Goal: Information Seeking & Learning: Learn about a topic

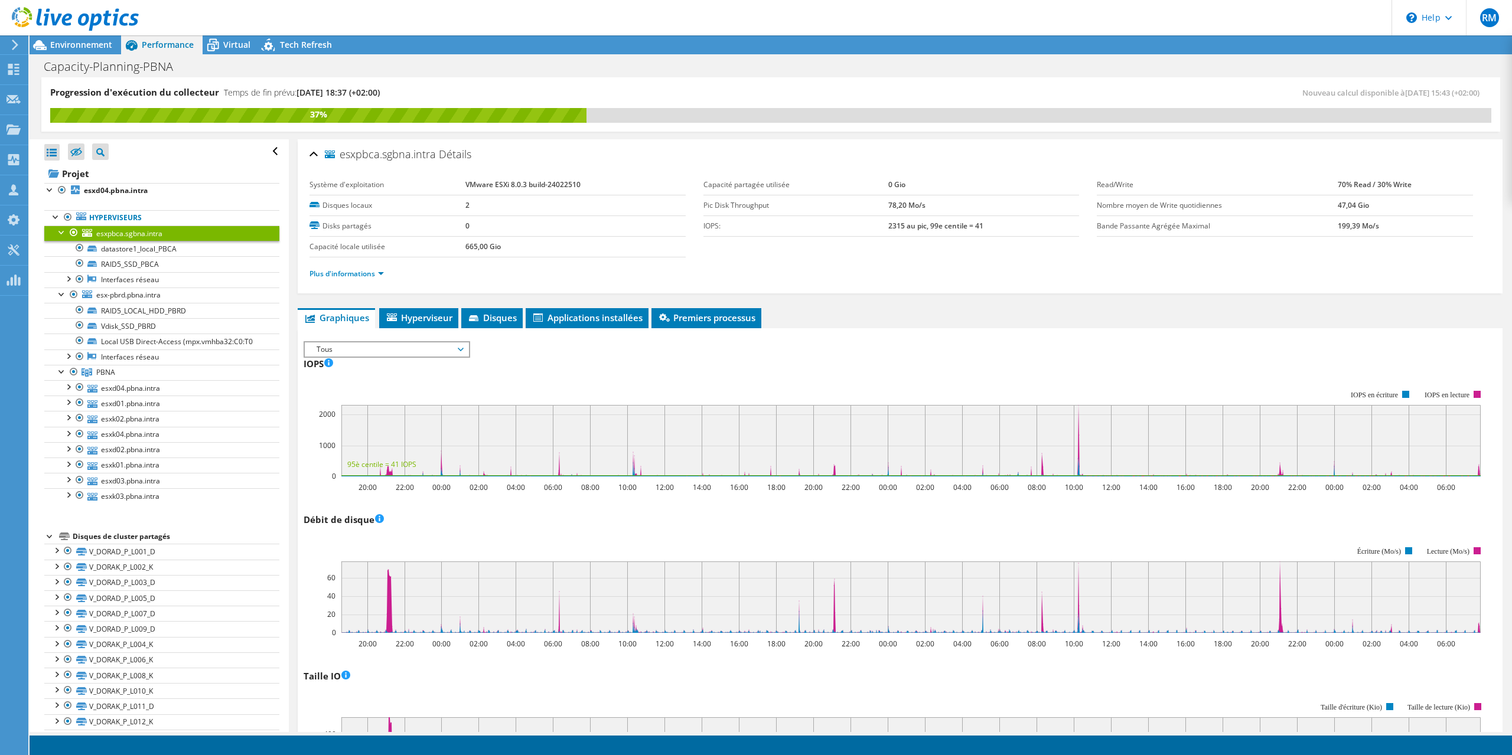
scroll to position [43, 0]
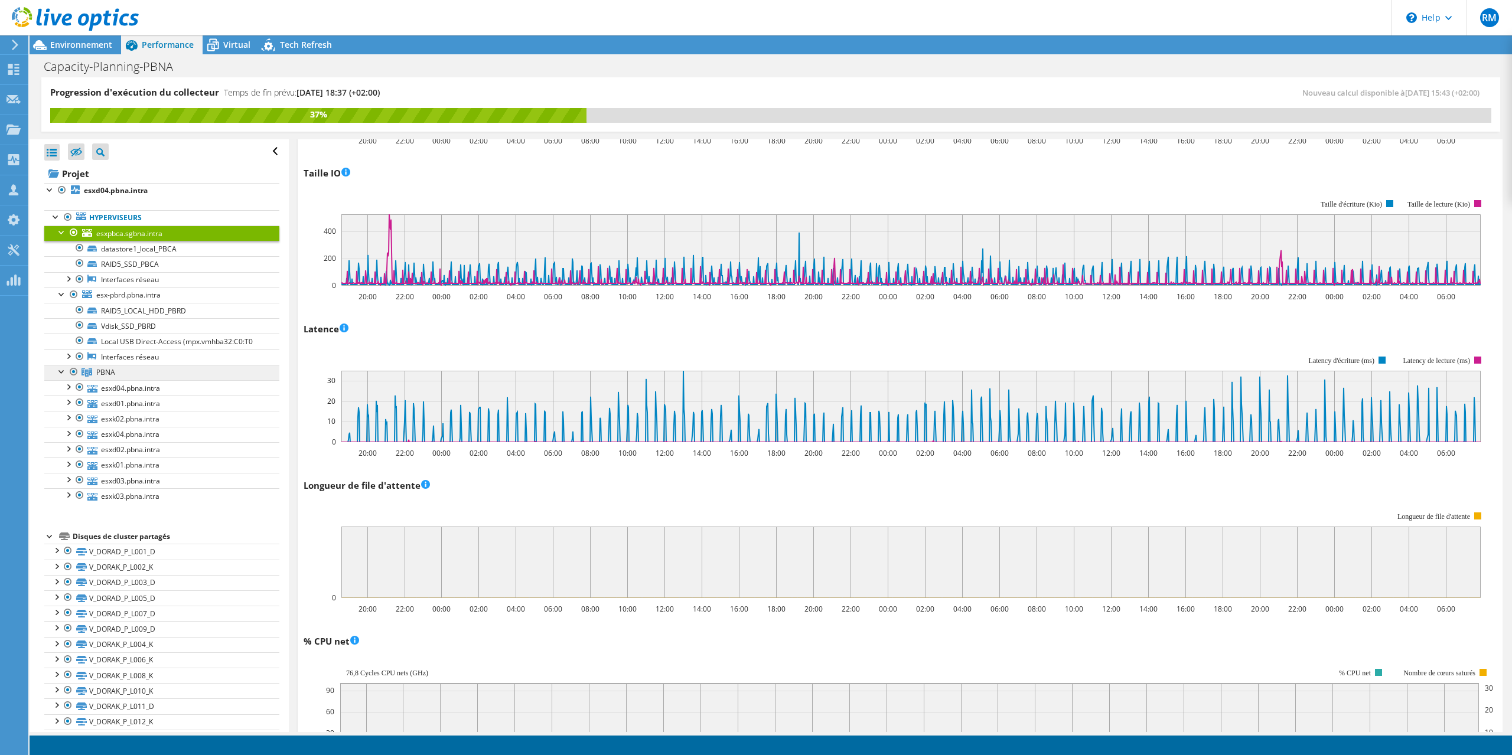
click at [103, 372] on span "PBNA" at bounding box center [105, 372] width 19 height 10
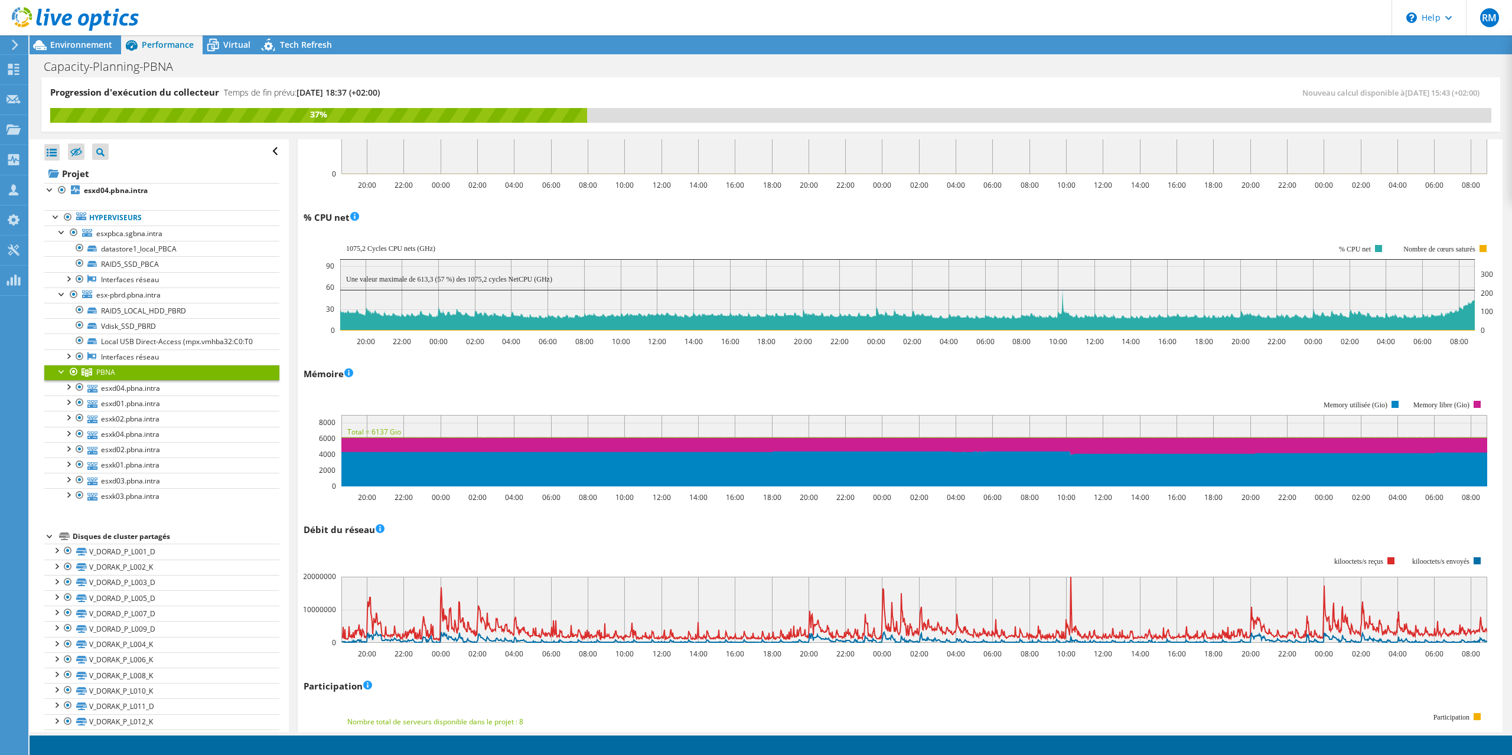
scroll to position [0, 0]
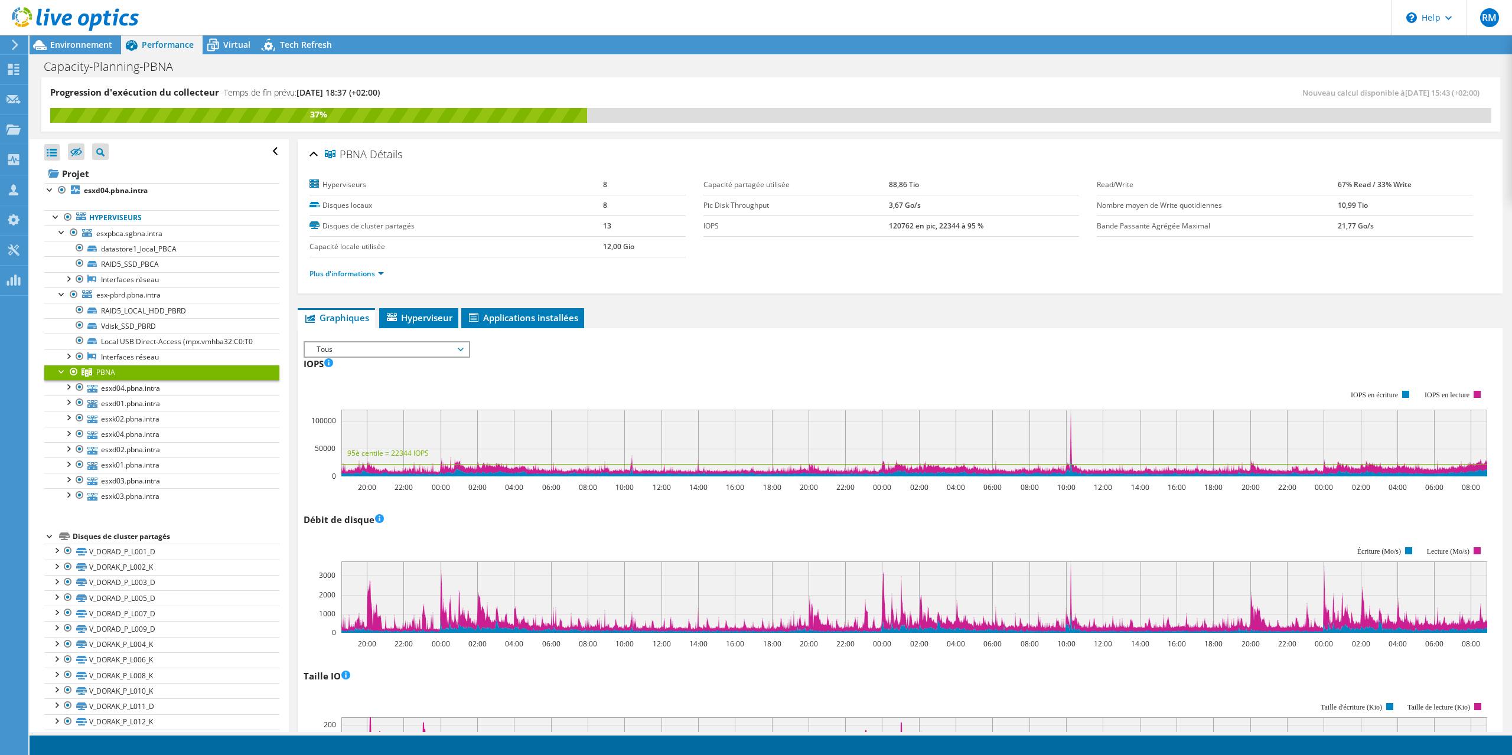
drag, startPoint x: 191, startPoint y: 89, endPoint x: 421, endPoint y: 94, distance: 230.4
click at [424, 94] on div "Progression d'exécution du collecteur Temps de fin prévu: [DATE] 18:37 (+02:00)" at bounding box center [410, 97] width 720 height 22
click at [380, 90] on span "[DATE] 18:37 (+02:00)" at bounding box center [337, 92] width 83 height 11
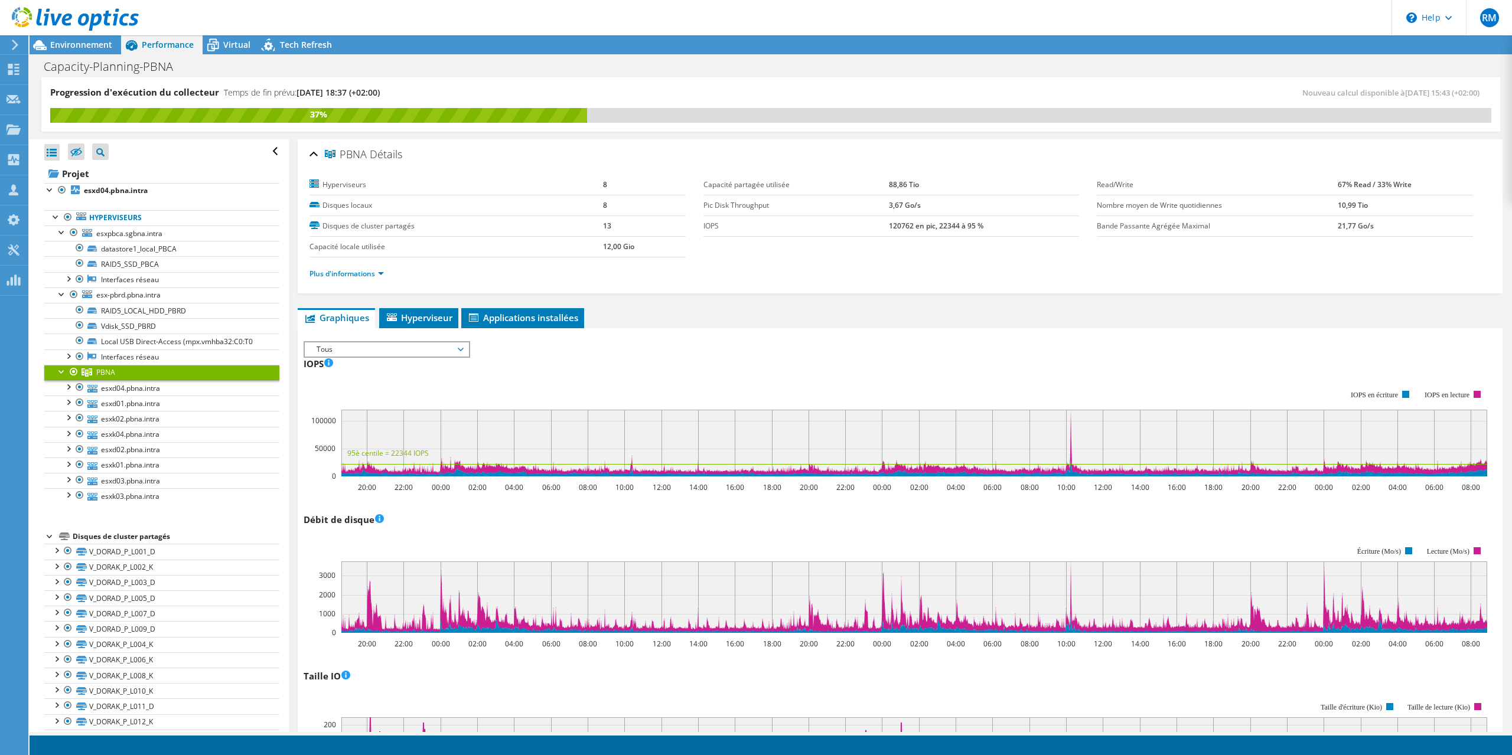
click at [380, 90] on span "[DATE] 18:37 (+02:00)" at bounding box center [337, 92] width 83 height 11
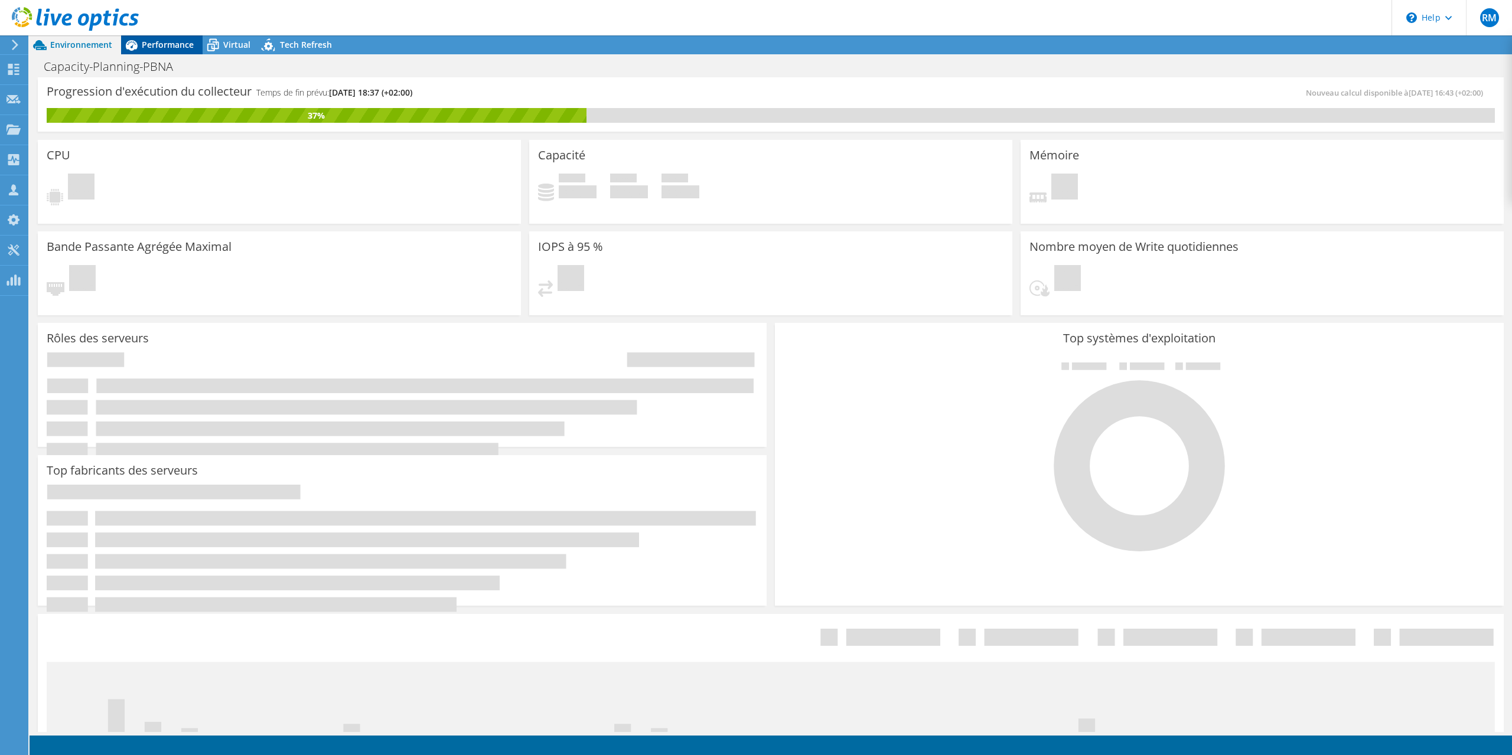
click at [158, 44] on span "Performance" at bounding box center [168, 44] width 52 height 11
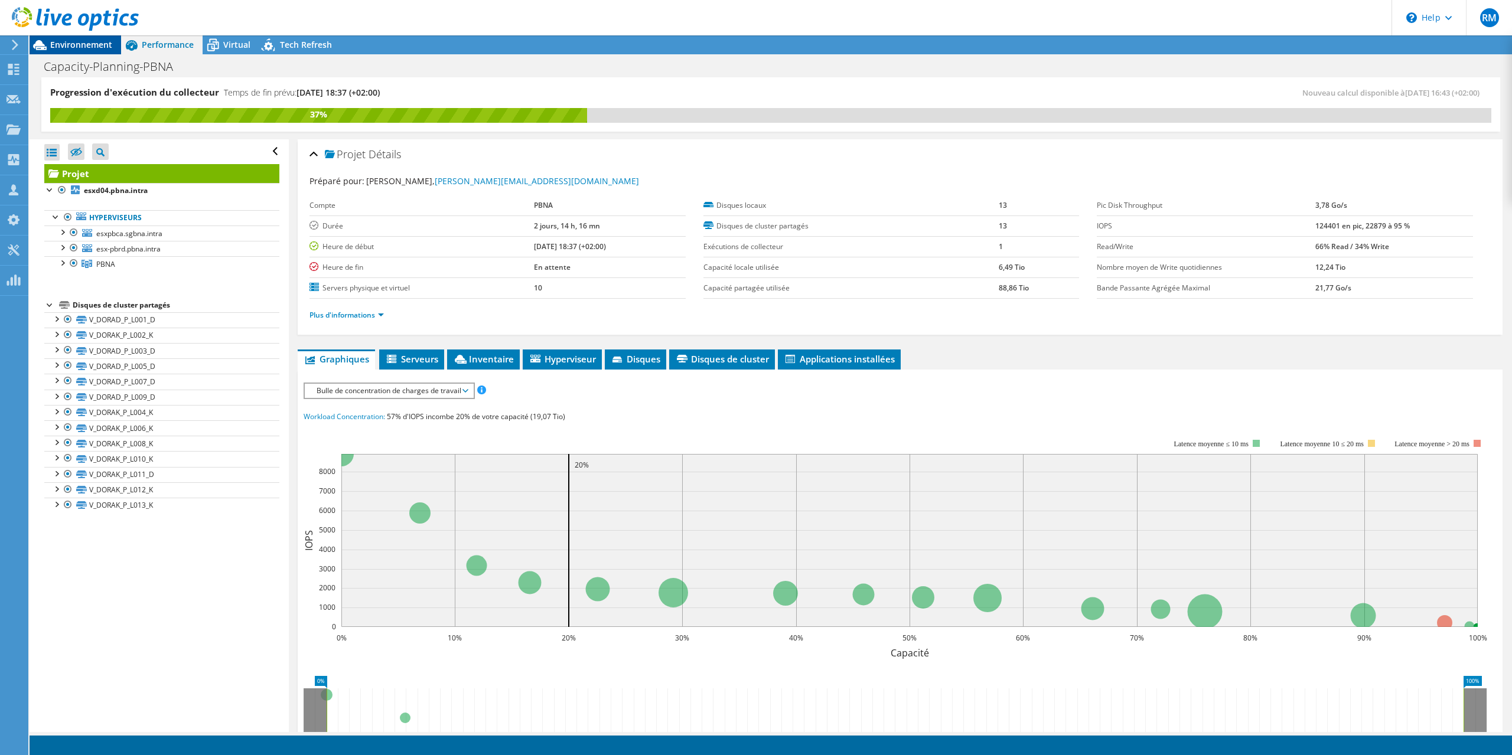
click at [88, 47] on span "Environnement" at bounding box center [81, 44] width 62 height 11
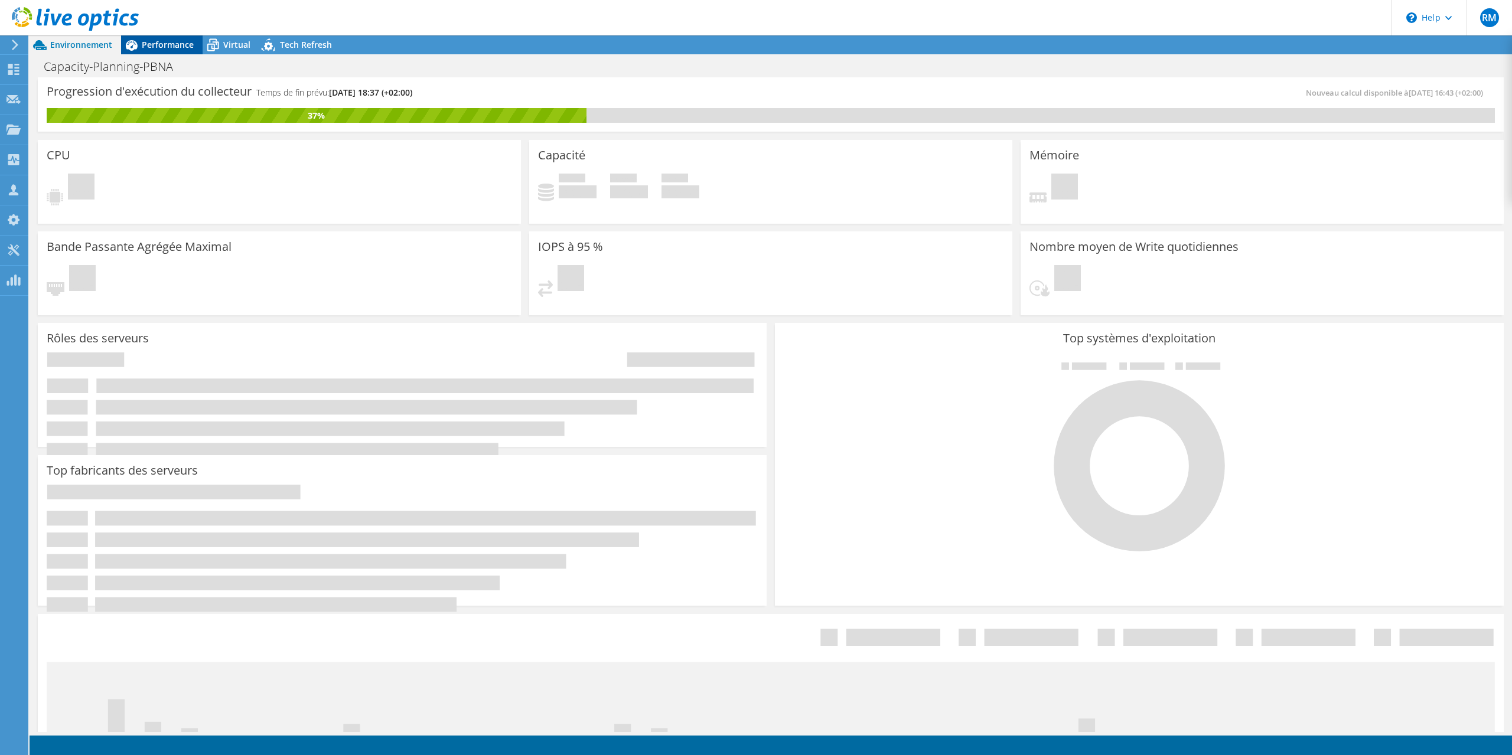
click at [168, 47] on span "Performance" at bounding box center [168, 44] width 52 height 11
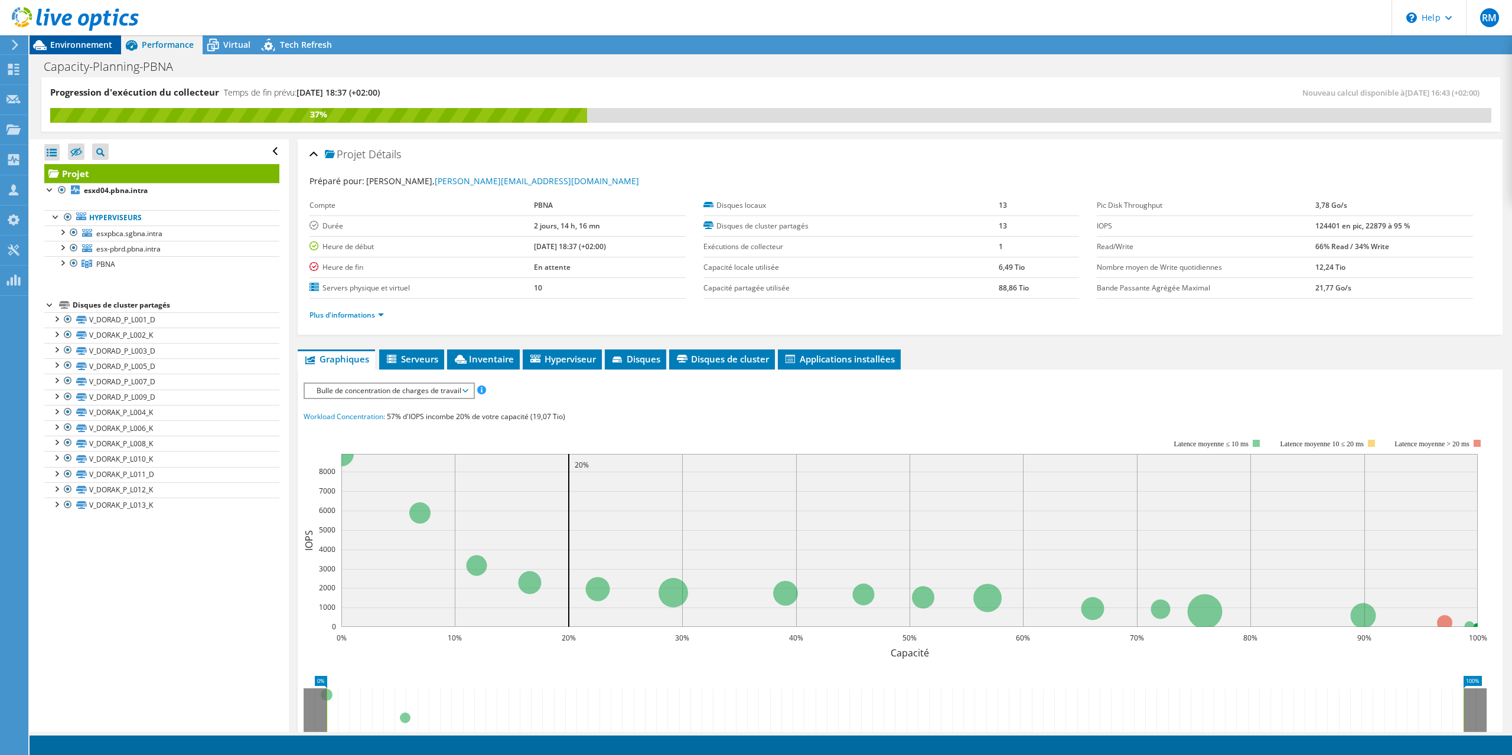
click at [71, 43] on span "Environnement" at bounding box center [81, 44] width 62 height 11
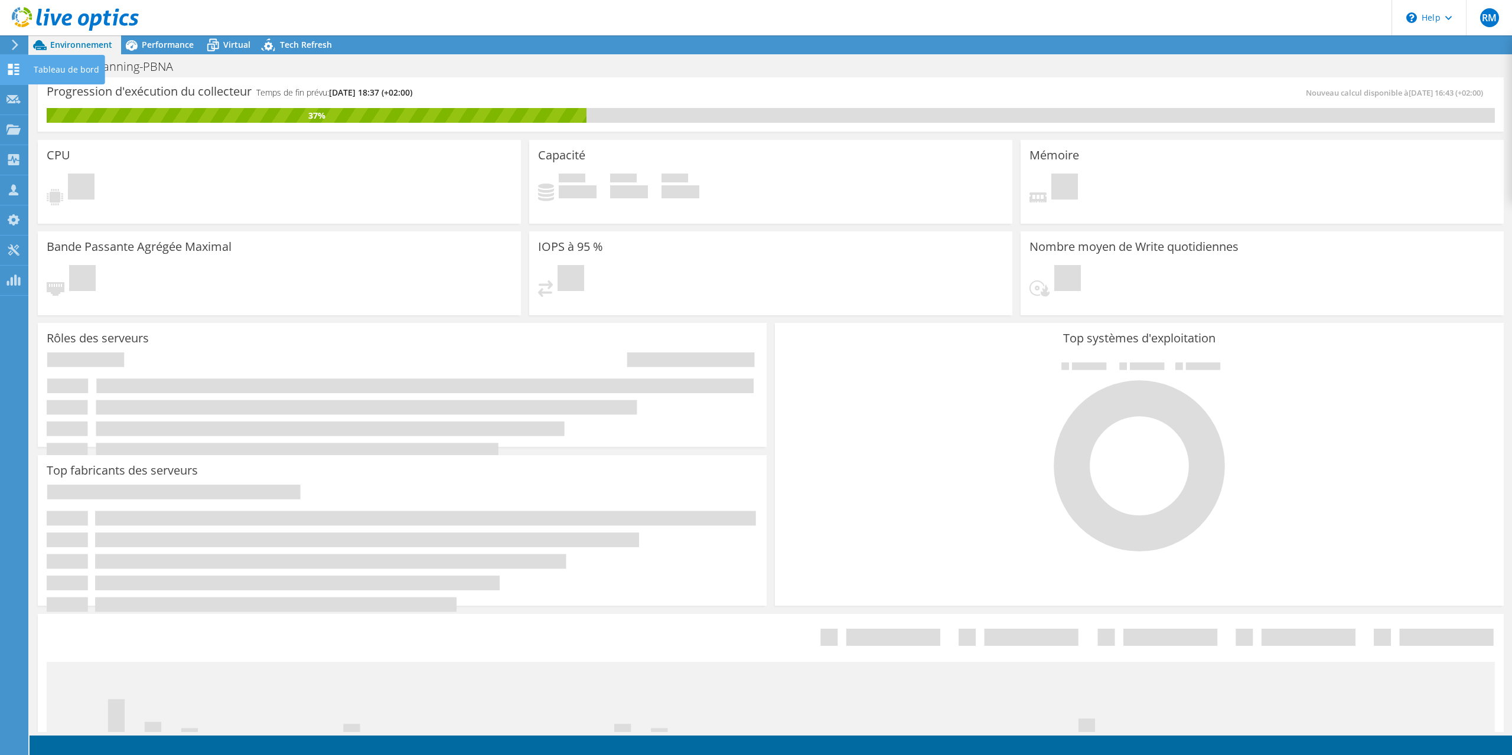
click at [6, 69] on icon at bounding box center [13, 69] width 14 height 11
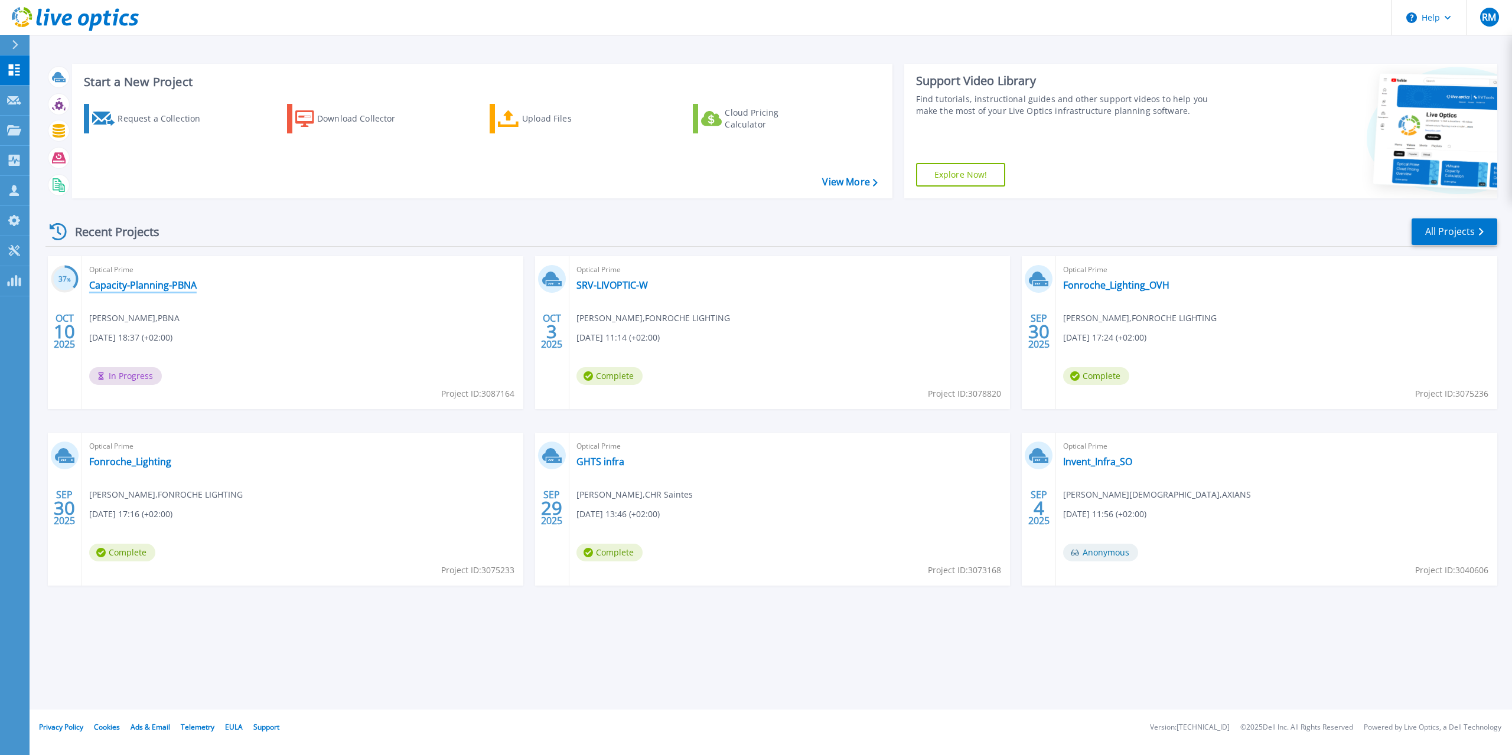
click at [187, 283] on link "Capacity-Planning-PBNA" at bounding box center [142, 285] width 107 height 12
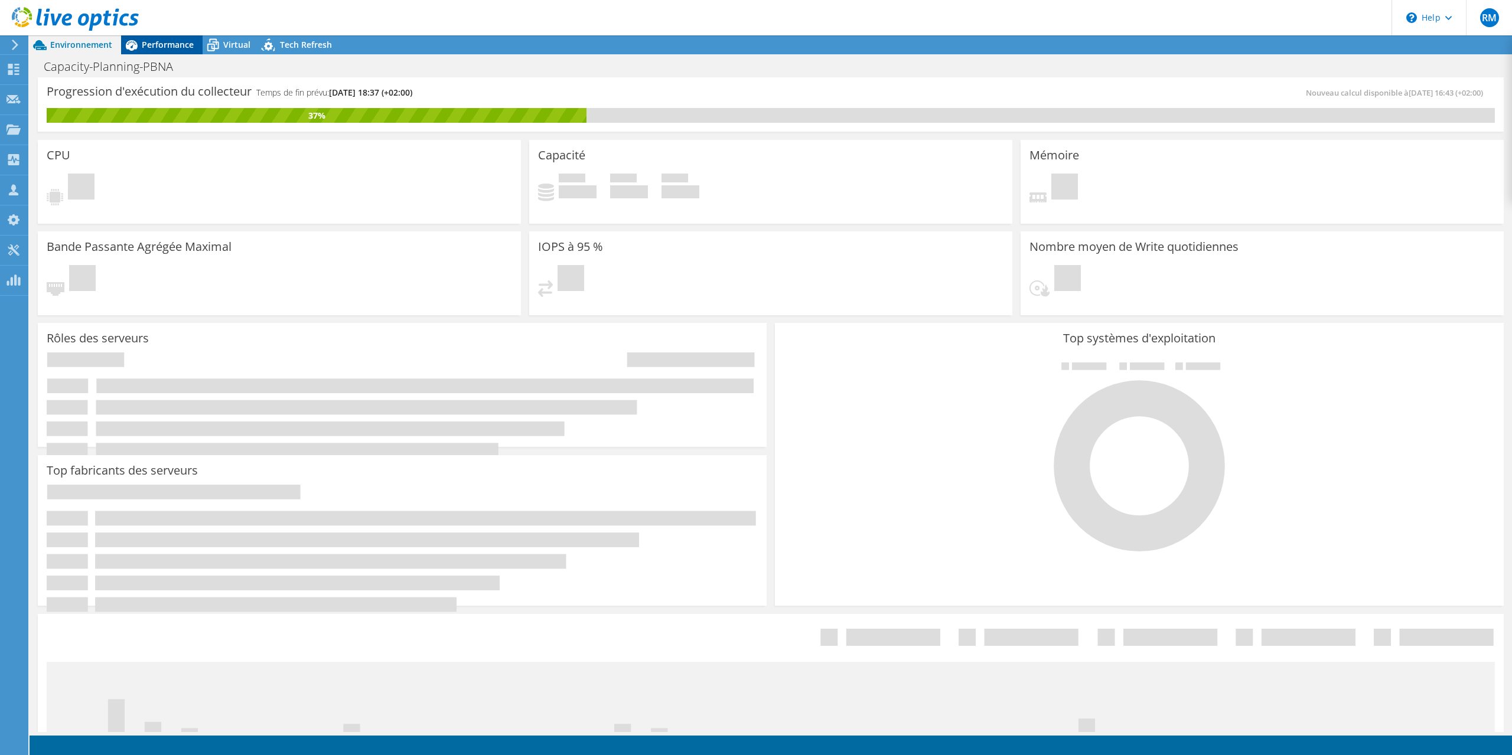
click at [175, 41] on span "Performance" at bounding box center [168, 44] width 52 height 11
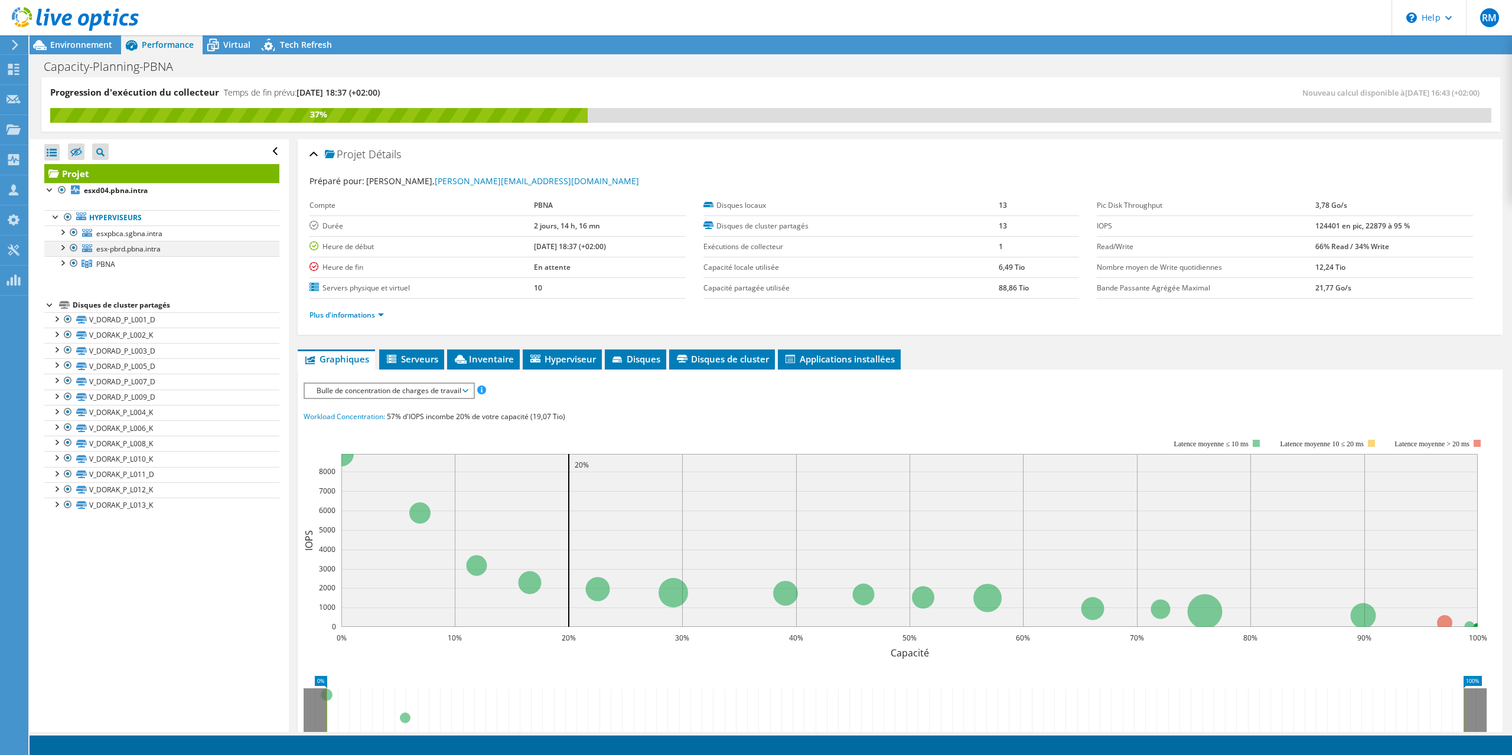
click at [63, 248] on div at bounding box center [62, 247] width 12 height 12
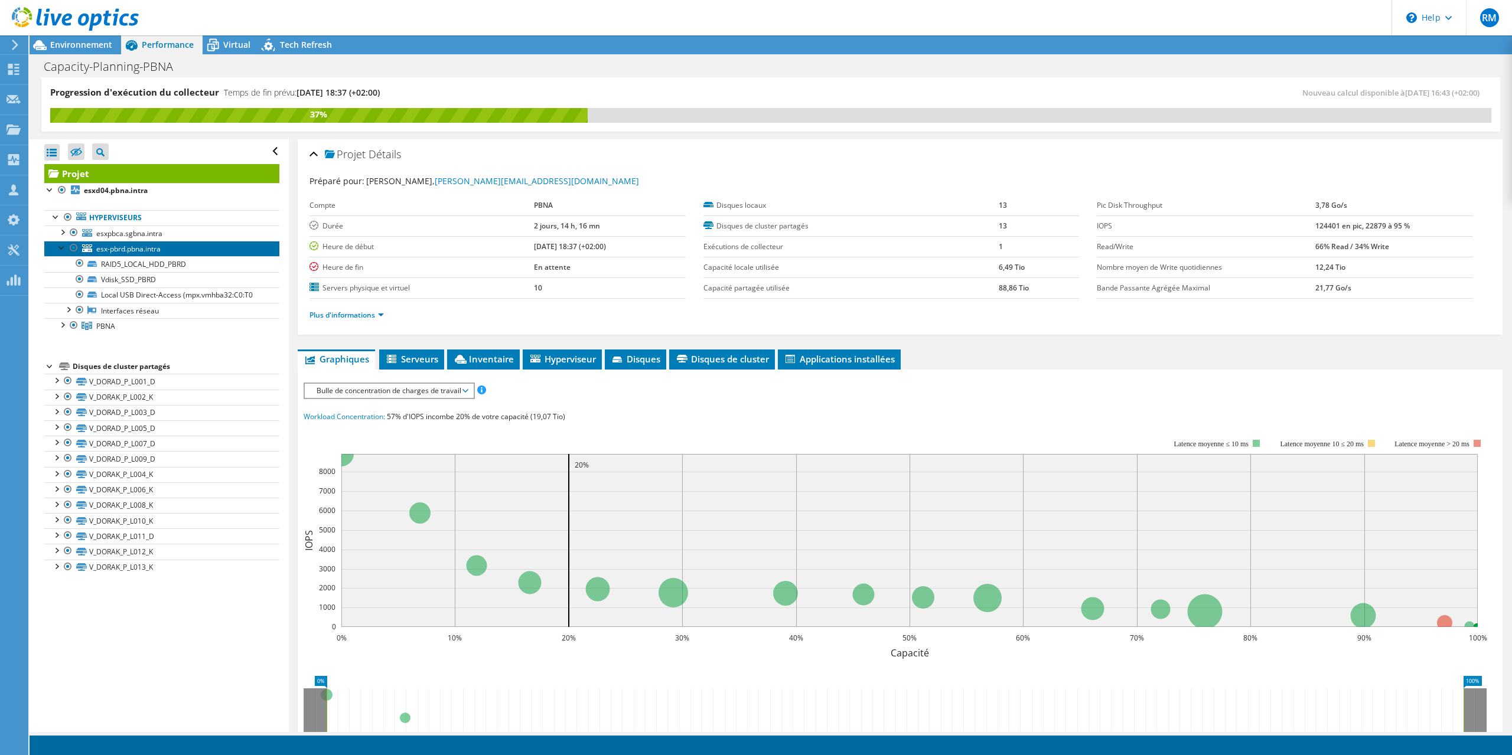
click at [116, 250] on span "esx-pbrd.pbna.intra" at bounding box center [128, 249] width 64 height 10
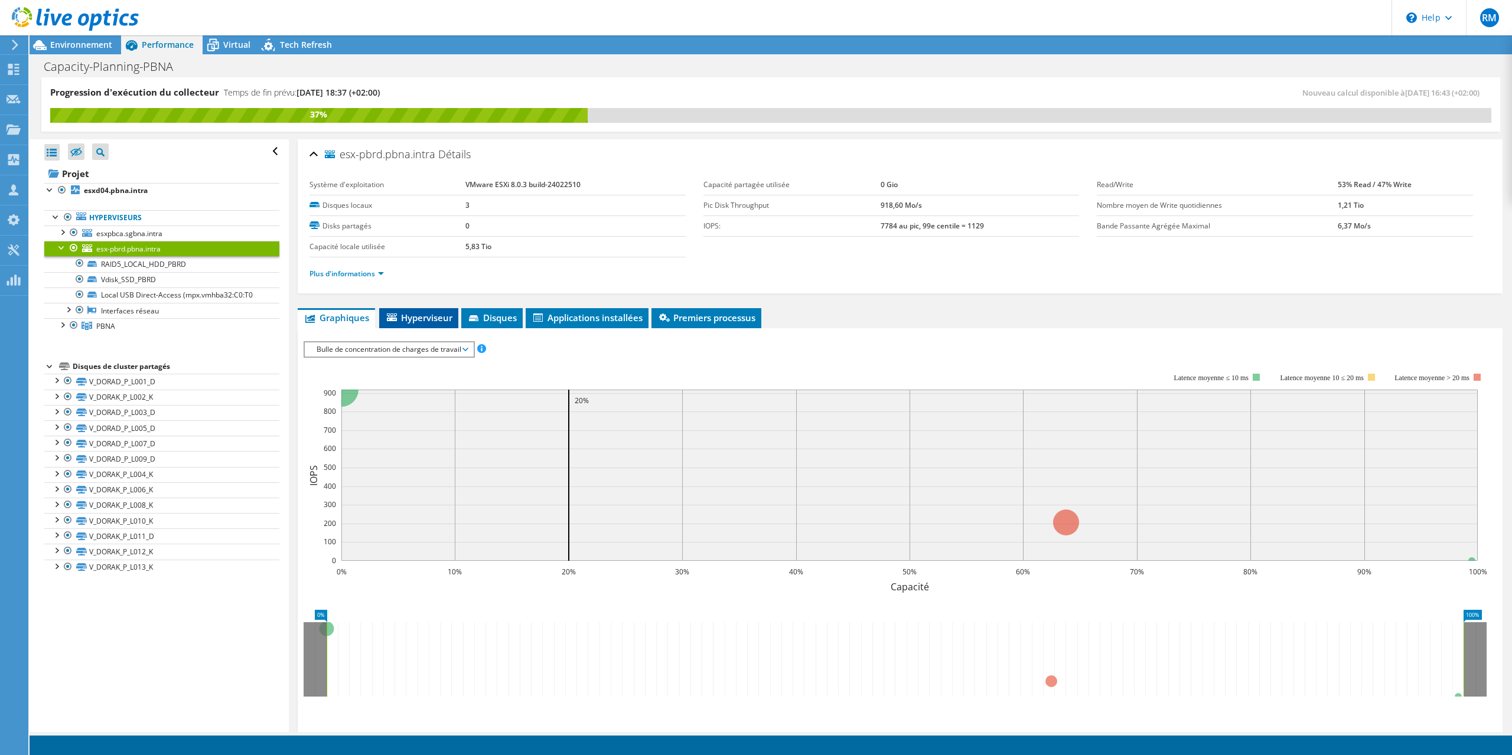
click at [425, 317] on span "Hyperviseur" at bounding box center [418, 318] width 67 height 12
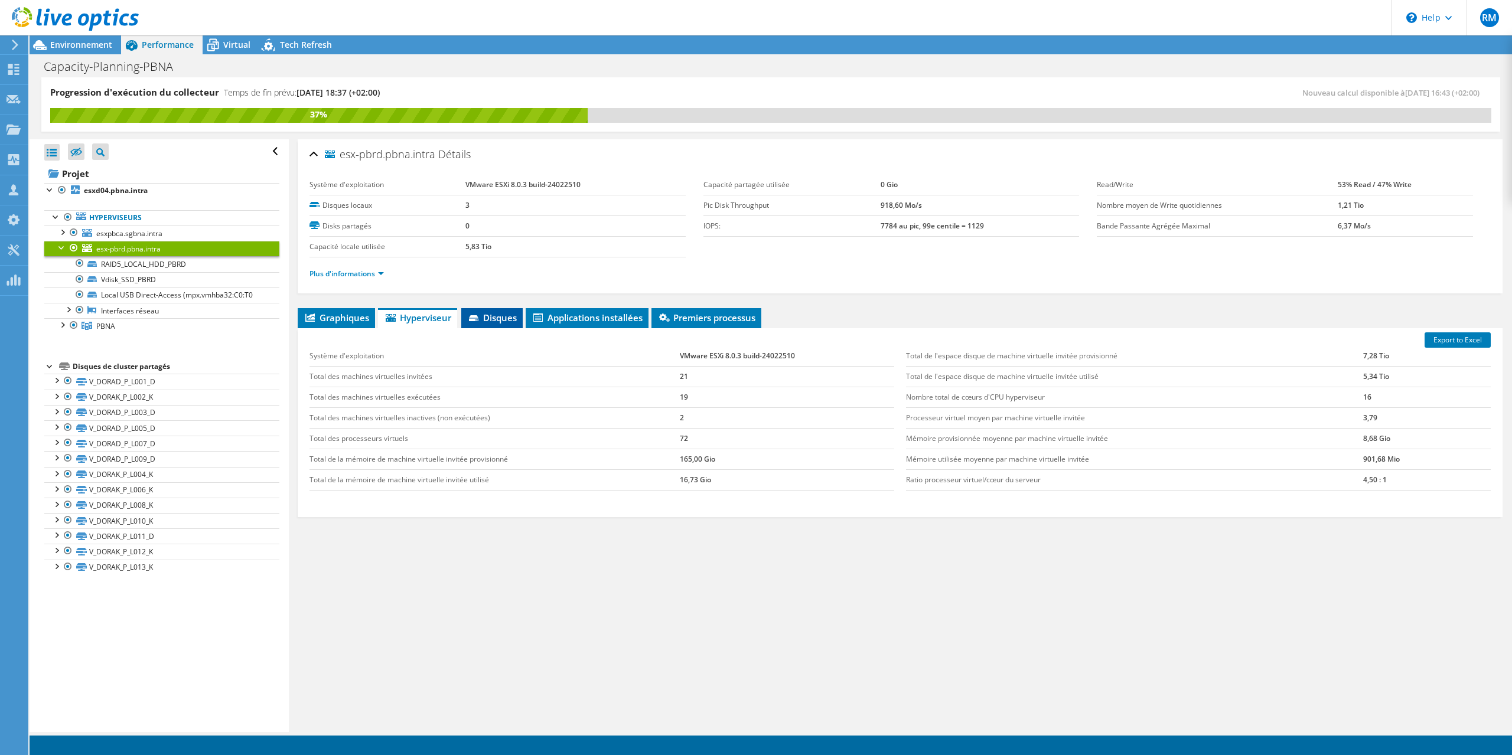
click at [497, 315] on span "Disques" at bounding box center [492, 318] width 50 height 12
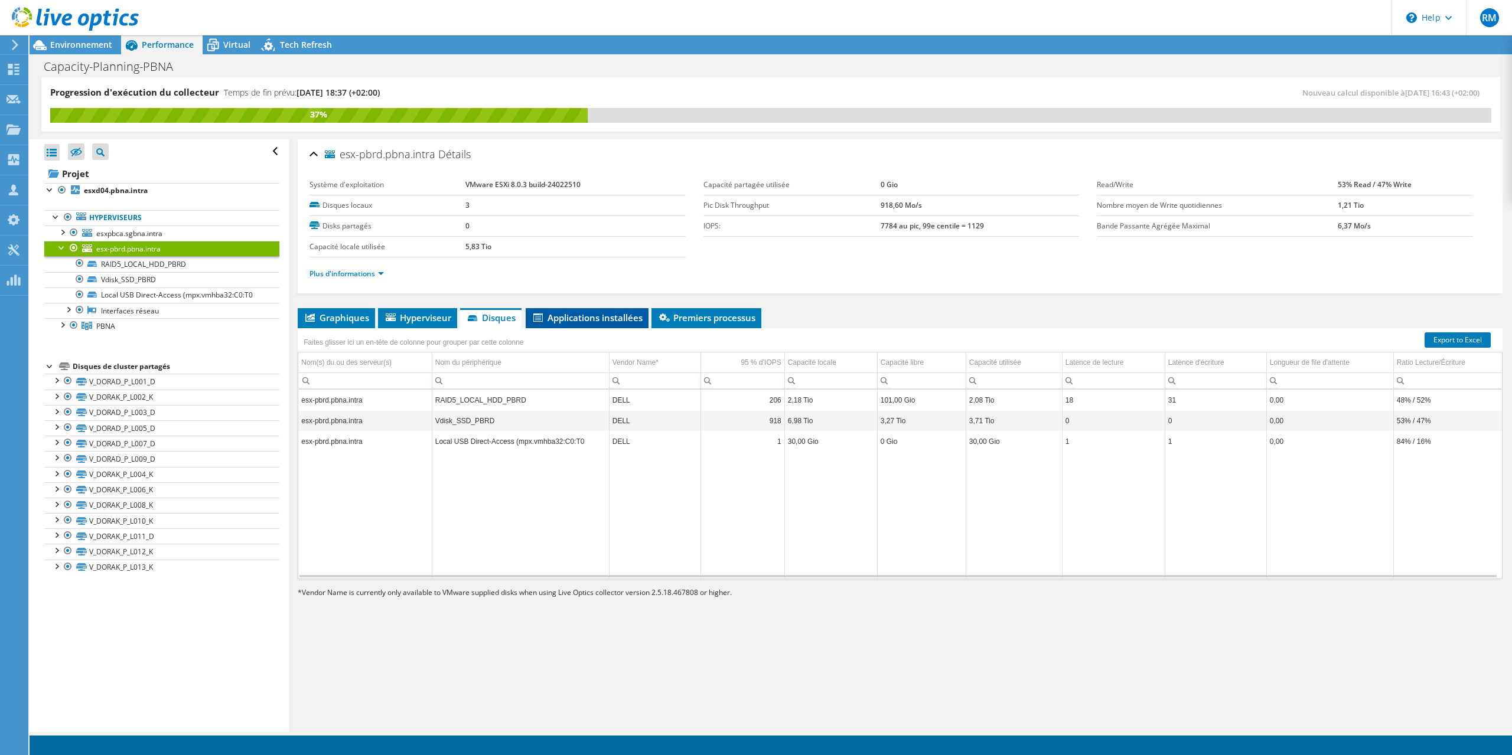
click at [586, 315] on span "Applications installées" at bounding box center [586, 318] width 111 height 12
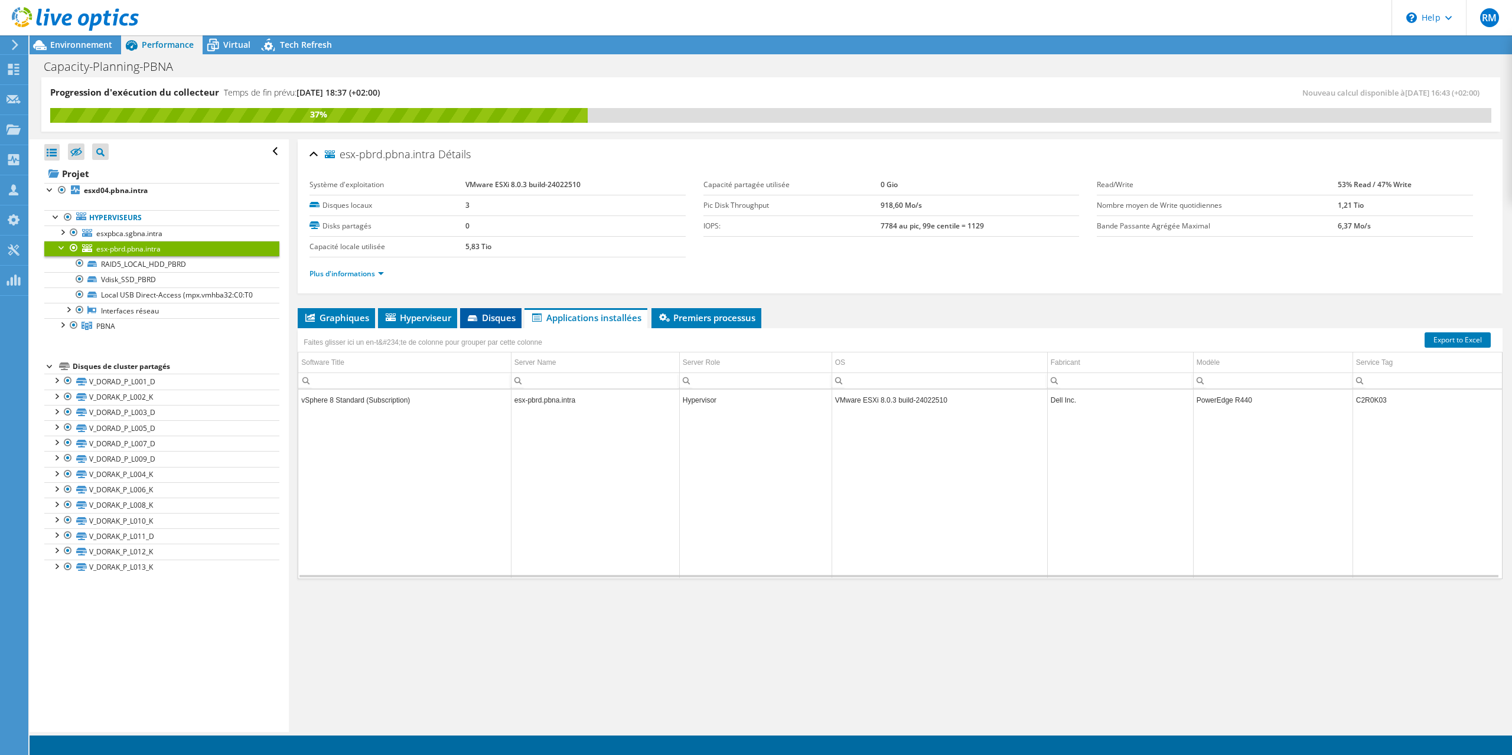
click at [501, 314] on span "Disques" at bounding box center [491, 318] width 50 height 12
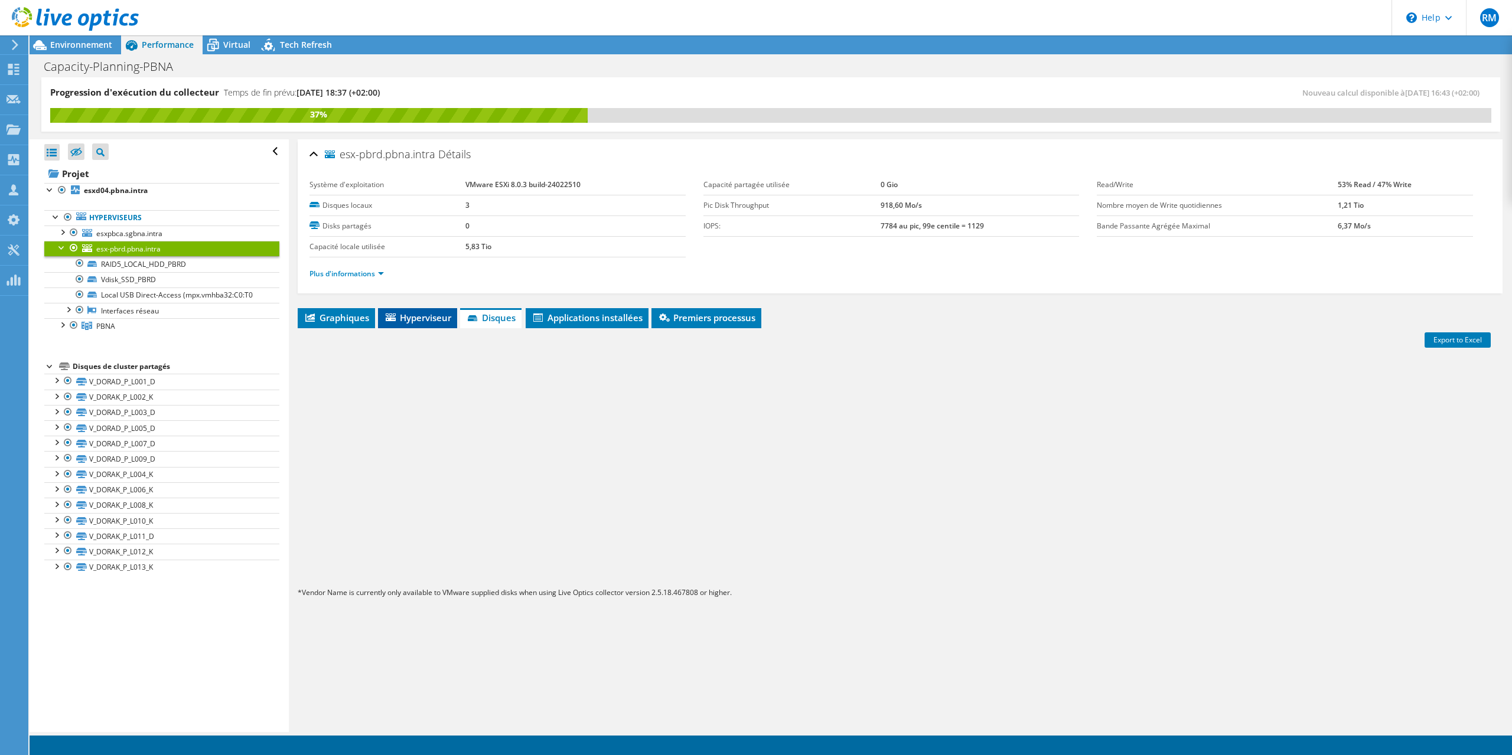
click at [414, 317] on span "Hyperviseur" at bounding box center [417, 318] width 67 height 12
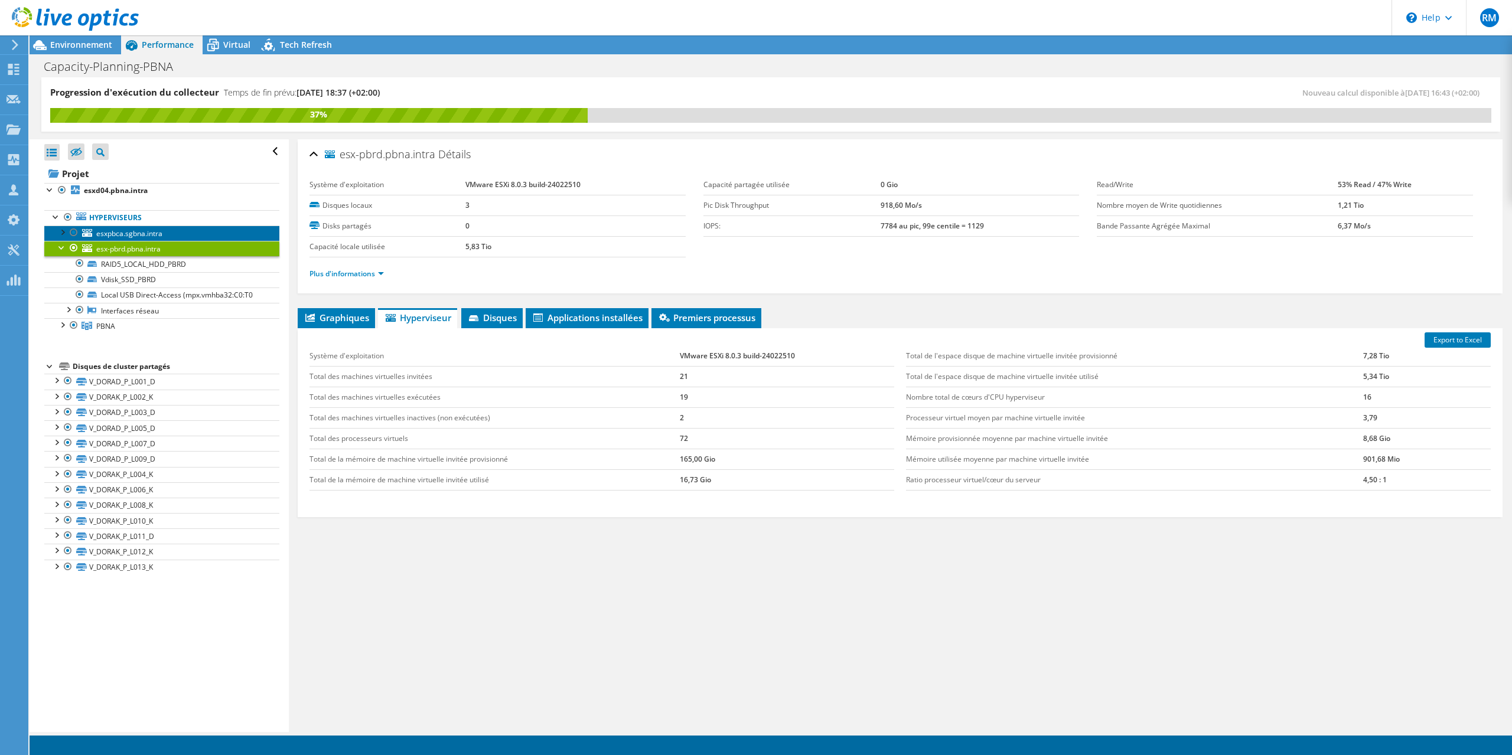
click at [167, 232] on link "esxpbca.sgbna.intra" at bounding box center [161, 233] width 235 height 15
click at [62, 230] on div at bounding box center [62, 232] width 12 height 12
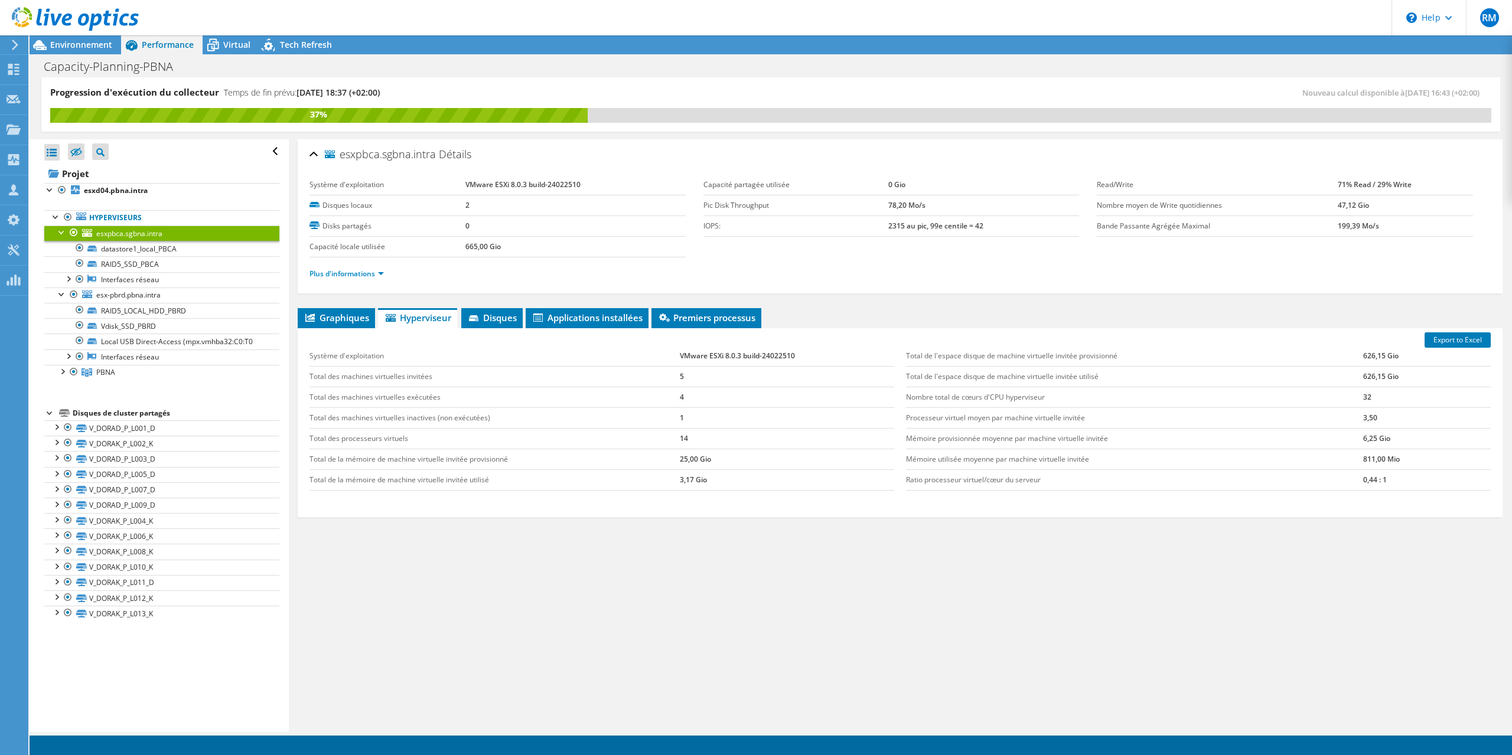
click at [164, 236] on link "esxpbca.sgbna.intra" at bounding box center [161, 233] width 235 height 15
click at [494, 309] on li "Disques" at bounding box center [491, 318] width 61 height 20
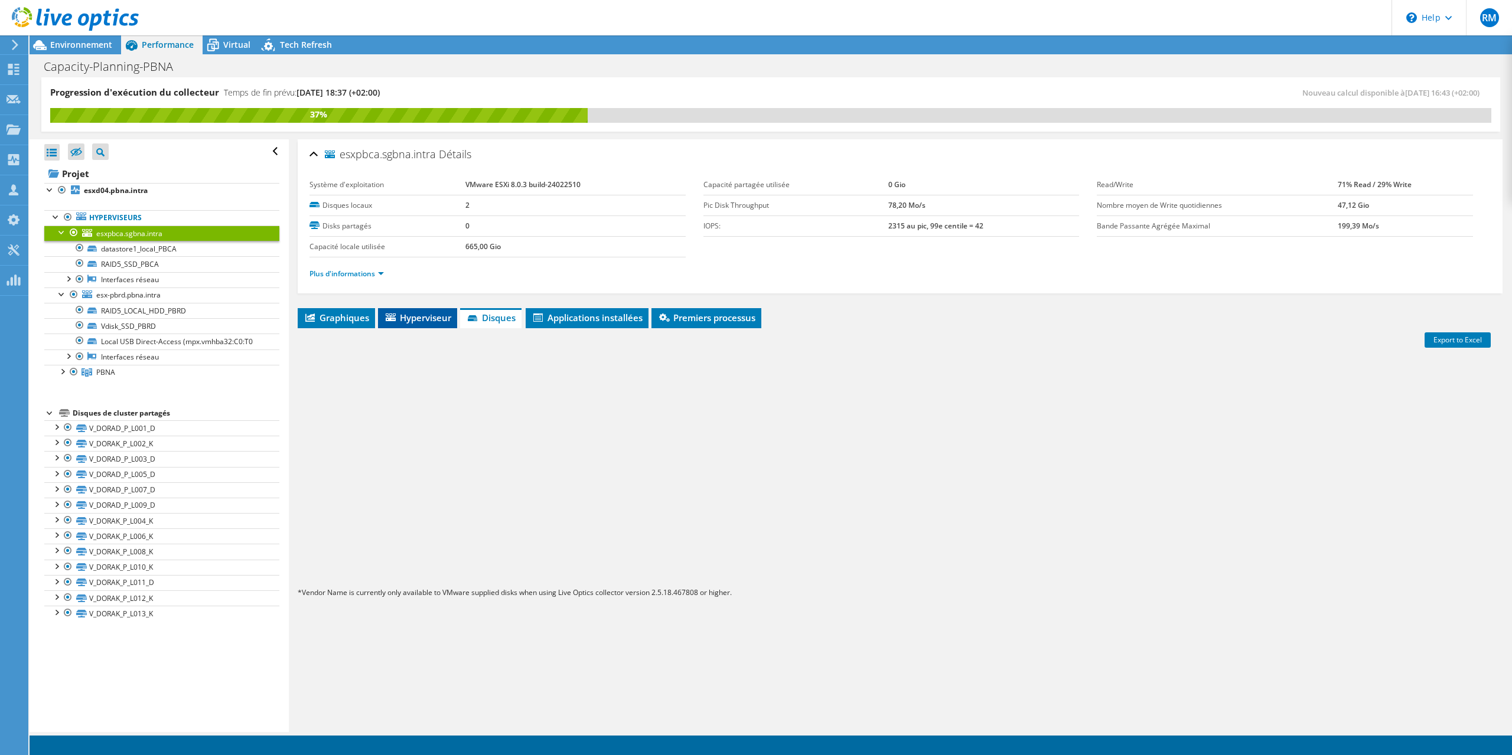
click at [422, 314] on span "Hyperviseur" at bounding box center [417, 318] width 67 height 12
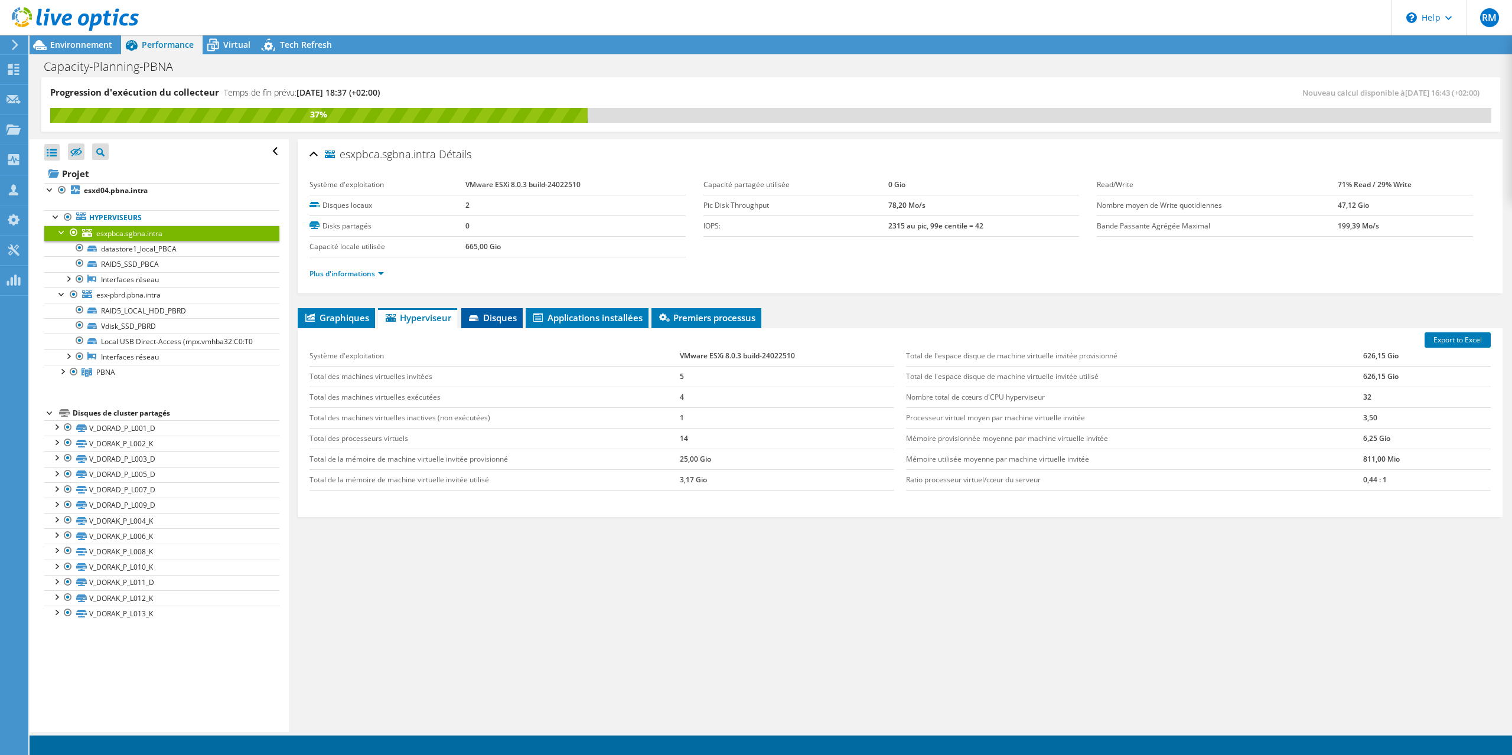
click at [501, 318] on span "Disques" at bounding box center [492, 318] width 50 height 12
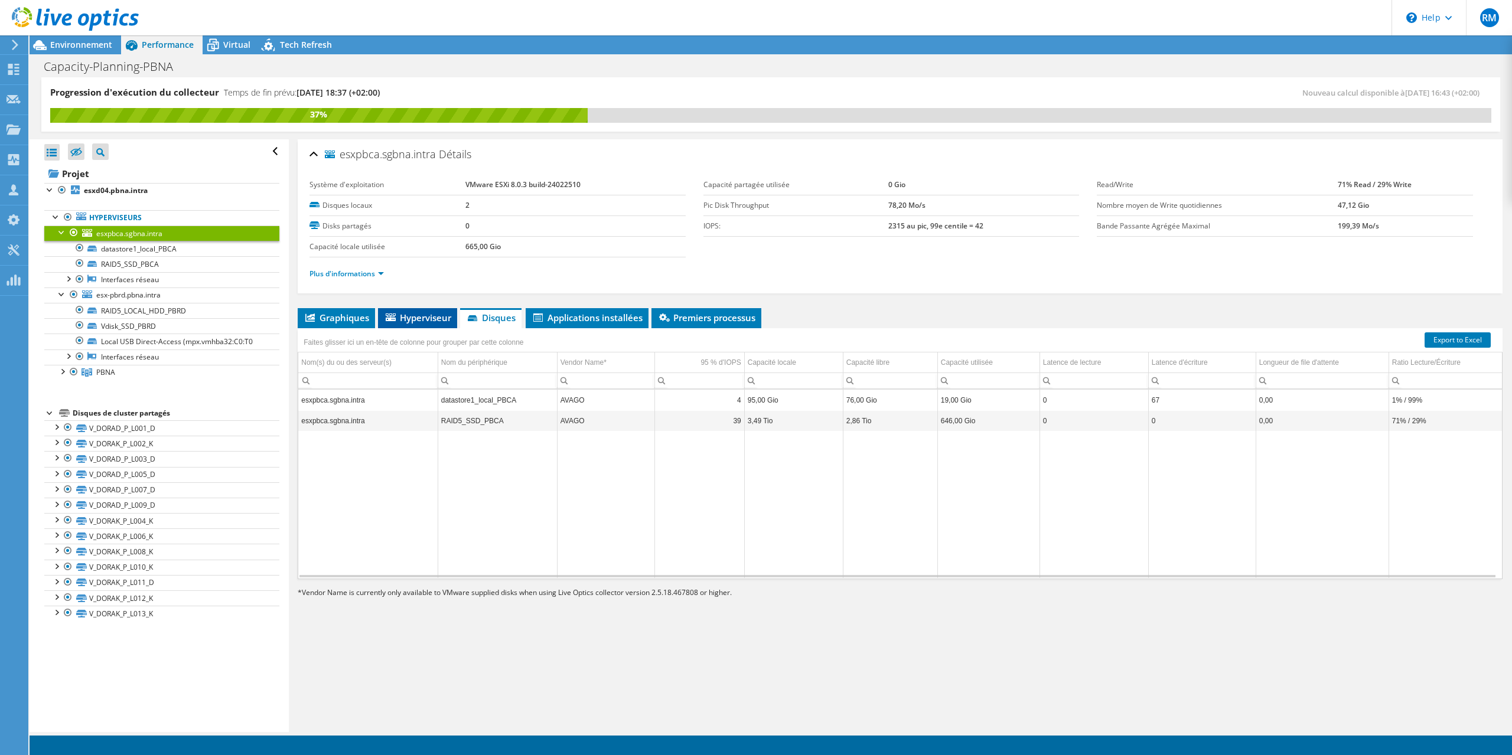
click at [419, 315] on span "Hyperviseur" at bounding box center [417, 318] width 67 height 12
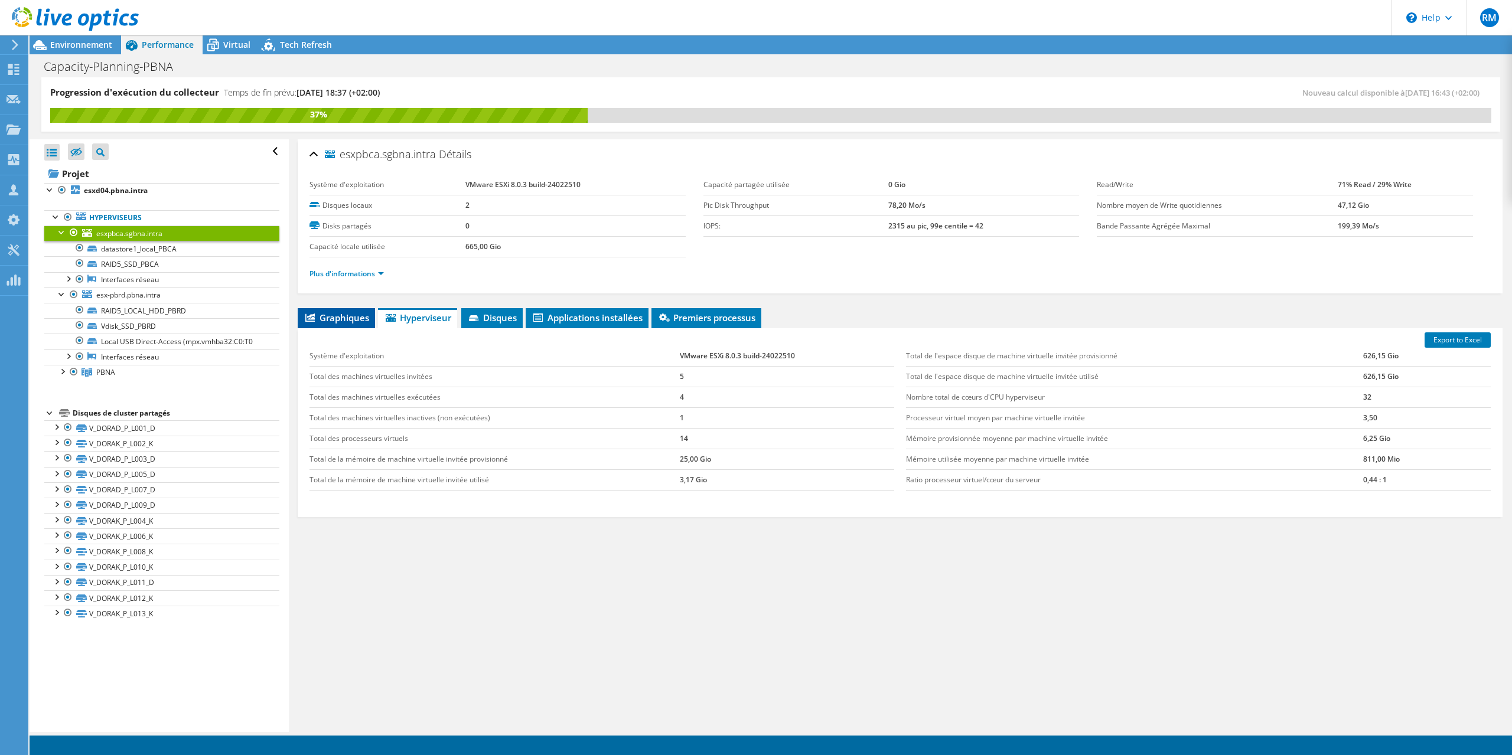
click at [334, 318] on span "Graphiques" at bounding box center [337, 318] width 66 height 12
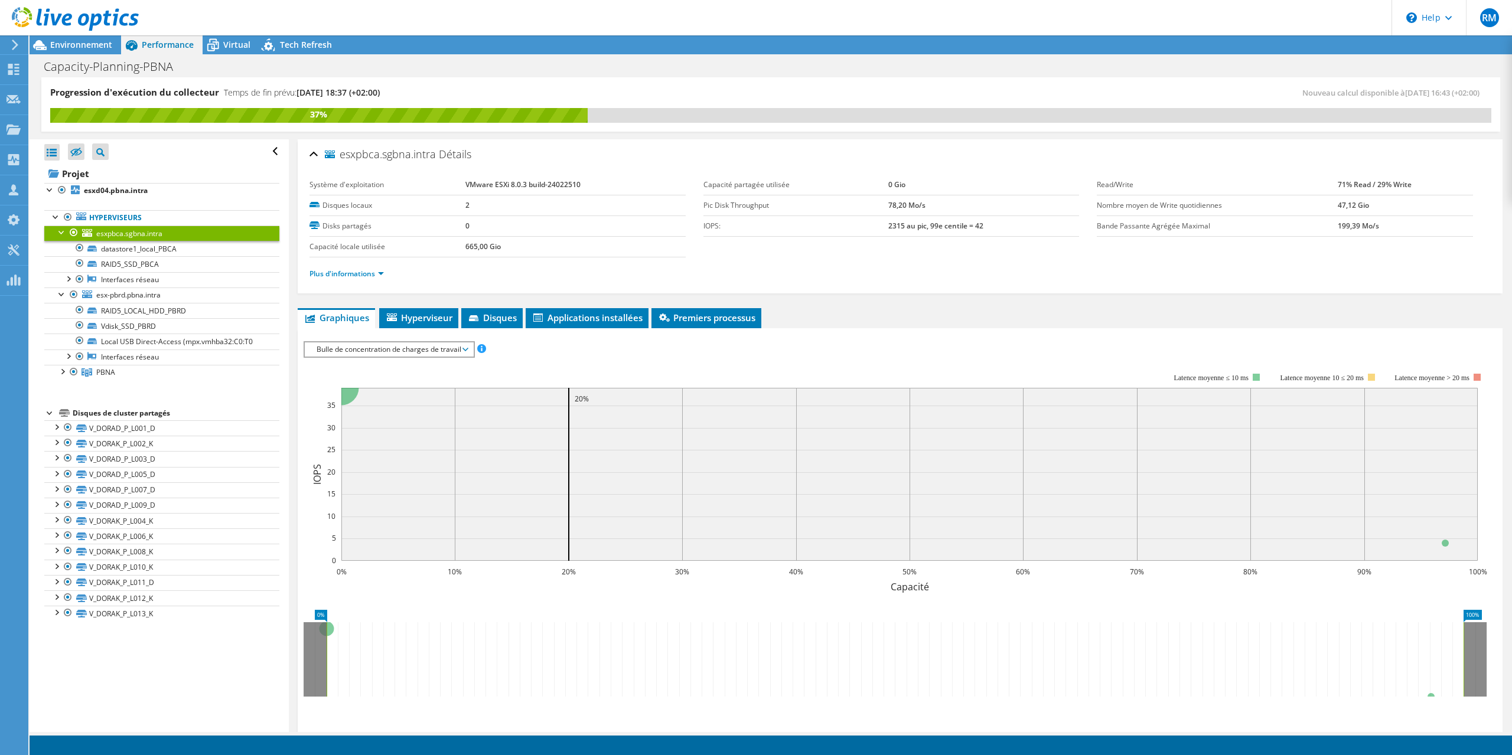
click at [438, 348] on span "Bulle de concentration de charges de travail" at bounding box center [389, 350] width 156 height 14
click at [175, 389] on ul "Hyperviseurs esxpbca.sgbna.intra datastore1_local_PBCA" at bounding box center [161, 295] width 235 height 194
click at [135, 295] on span "esx-pbrd.pbna.intra" at bounding box center [128, 295] width 64 height 10
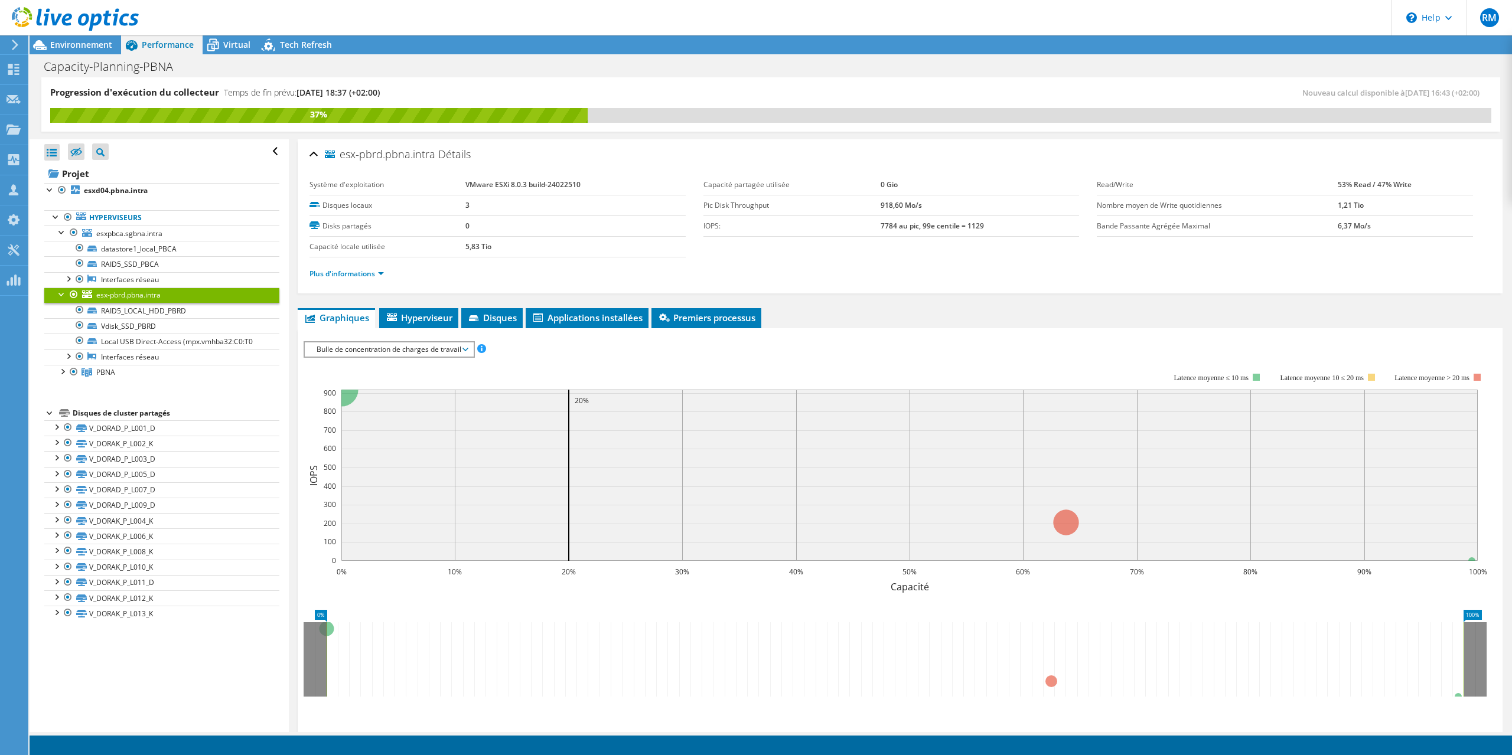
click at [464, 344] on span "Bulle de concentration de charges de travail" at bounding box center [389, 350] width 156 height 14
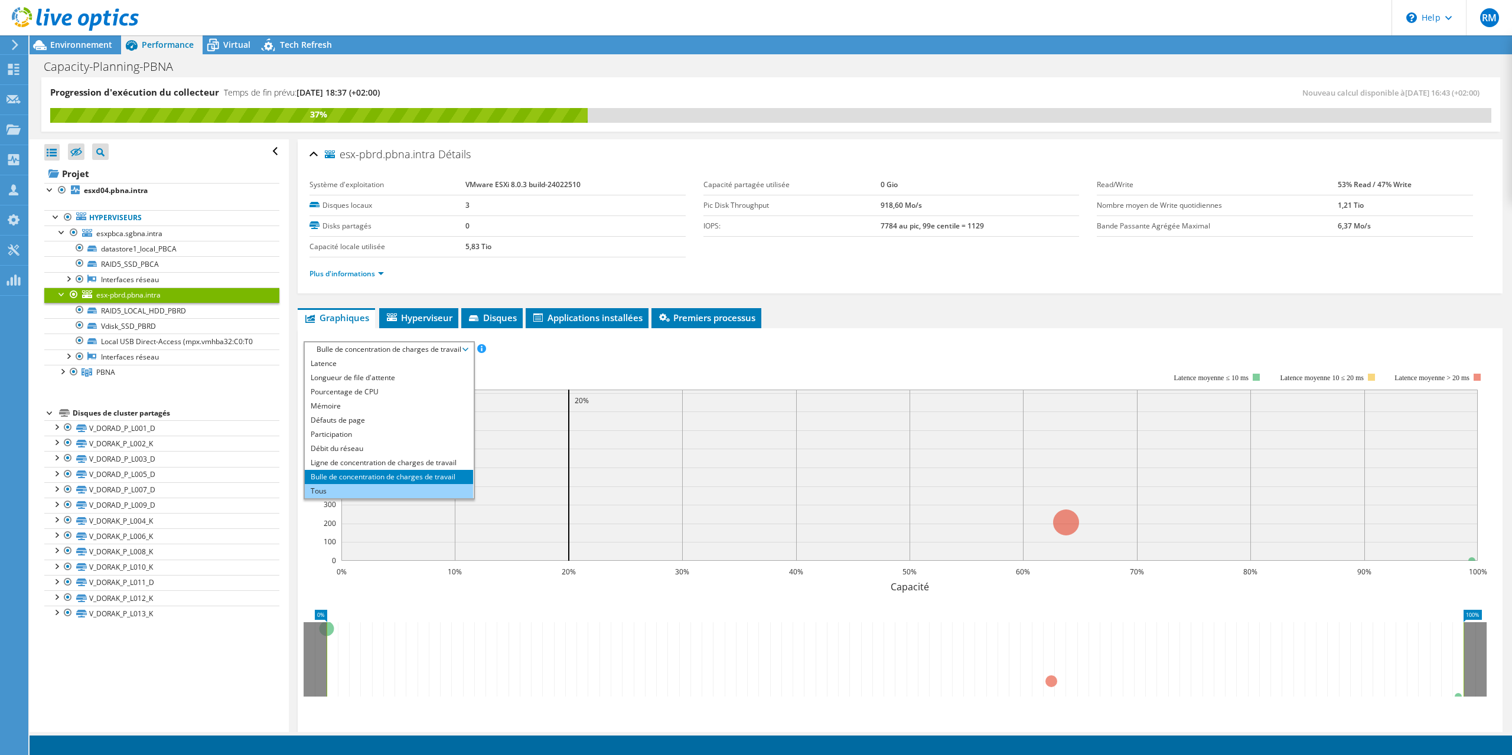
click at [352, 487] on li "Tous" at bounding box center [389, 491] width 168 height 14
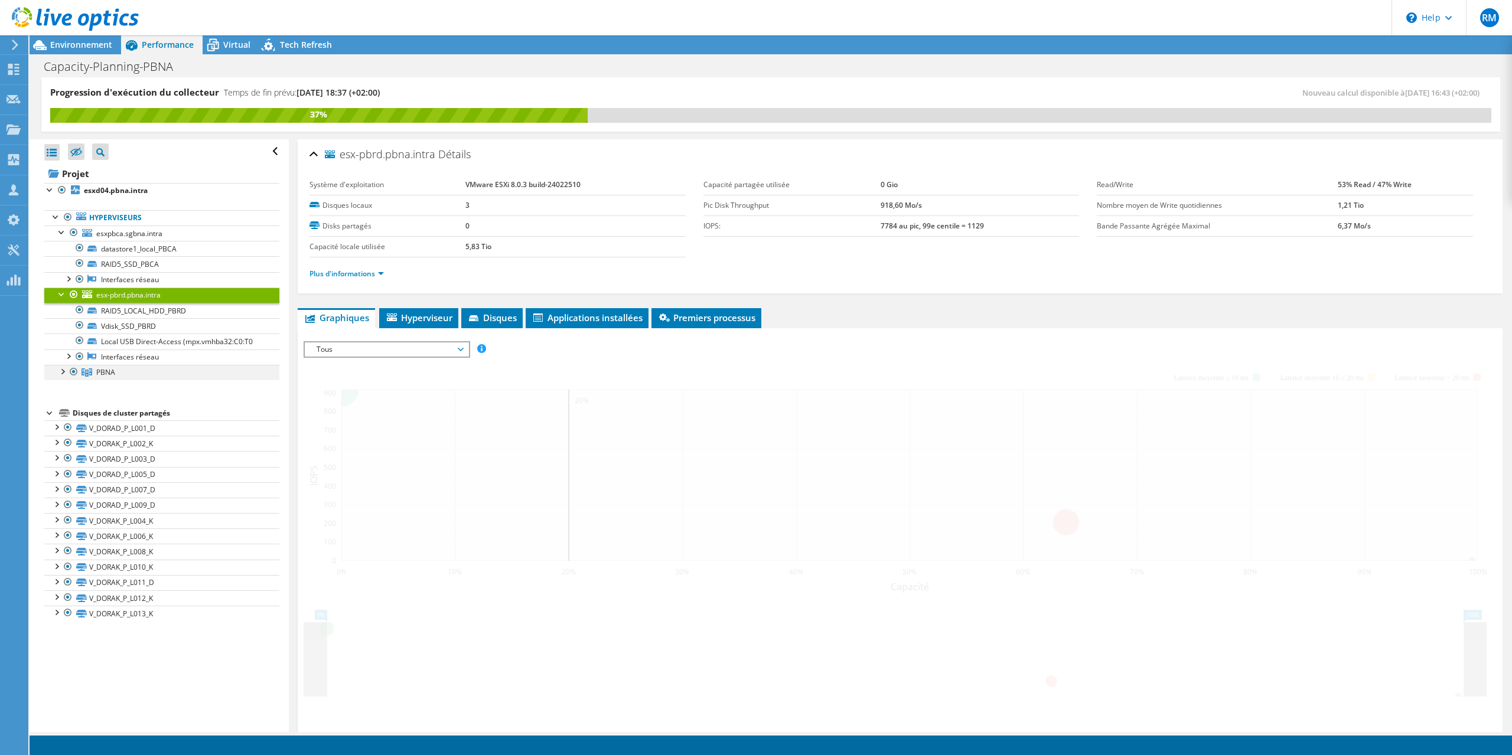
click at [64, 371] on div at bounding box center [62, 371] width 12 height 12
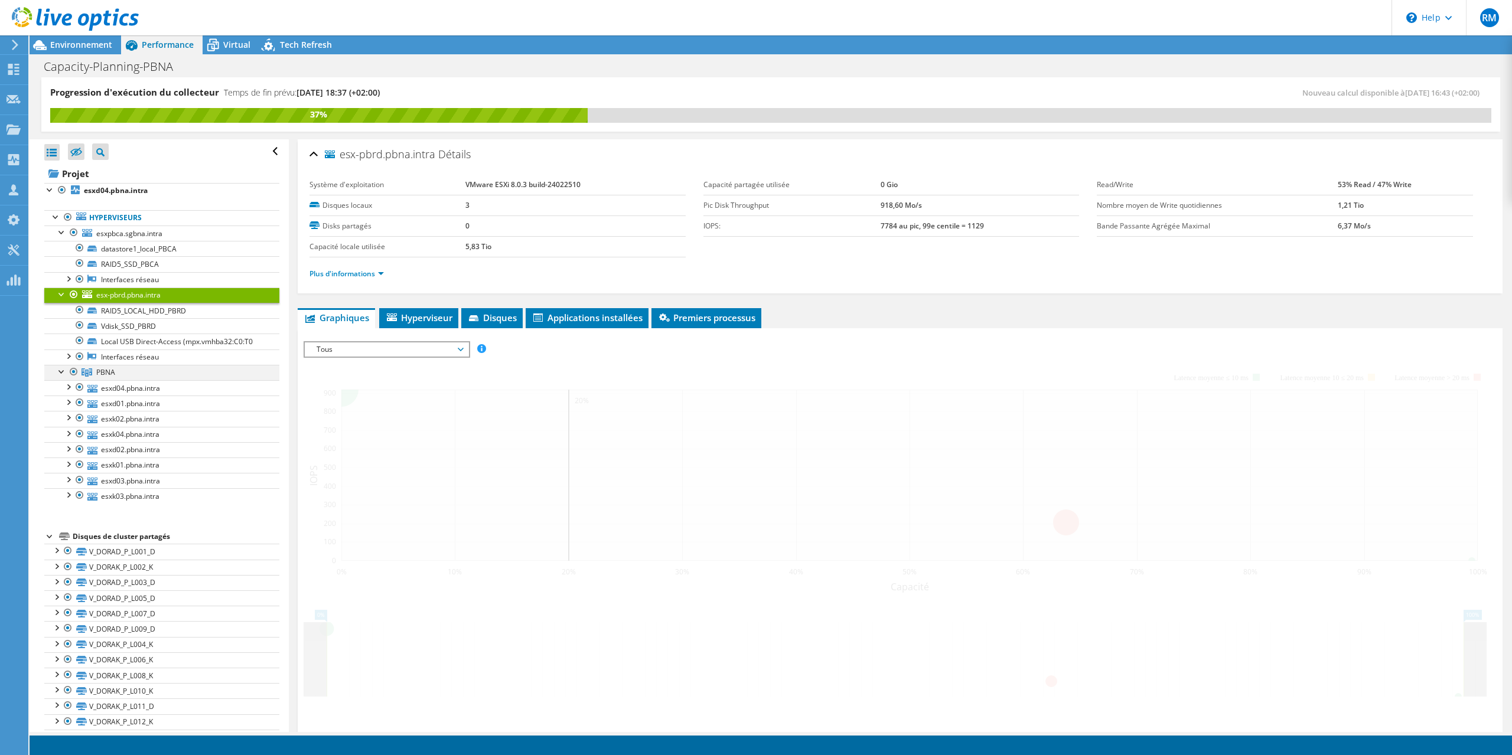
click at [58, 371] on div at bounding box center [62, 371] width 12 height 12
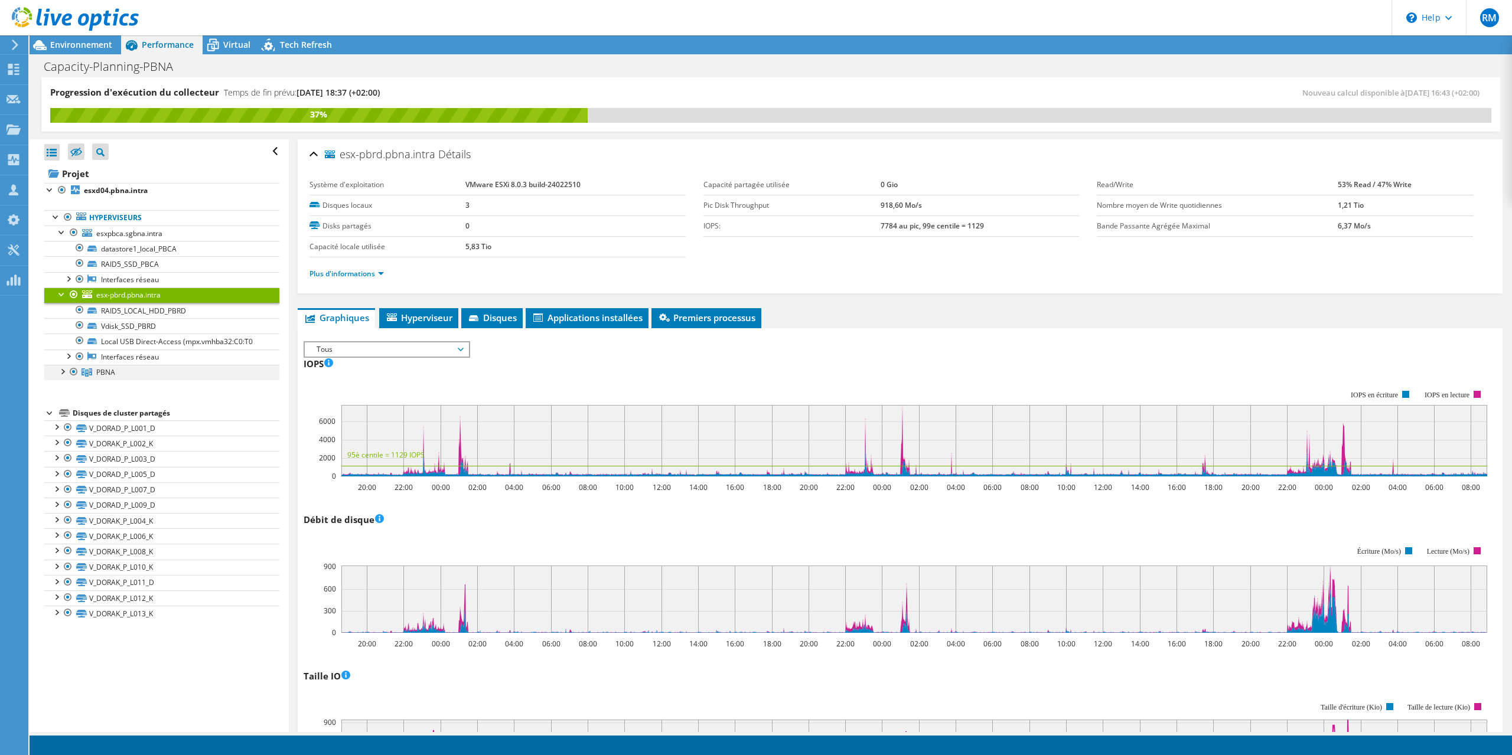
click at [58, 369] on div at bounding box center [62, 371] width 12 height 12
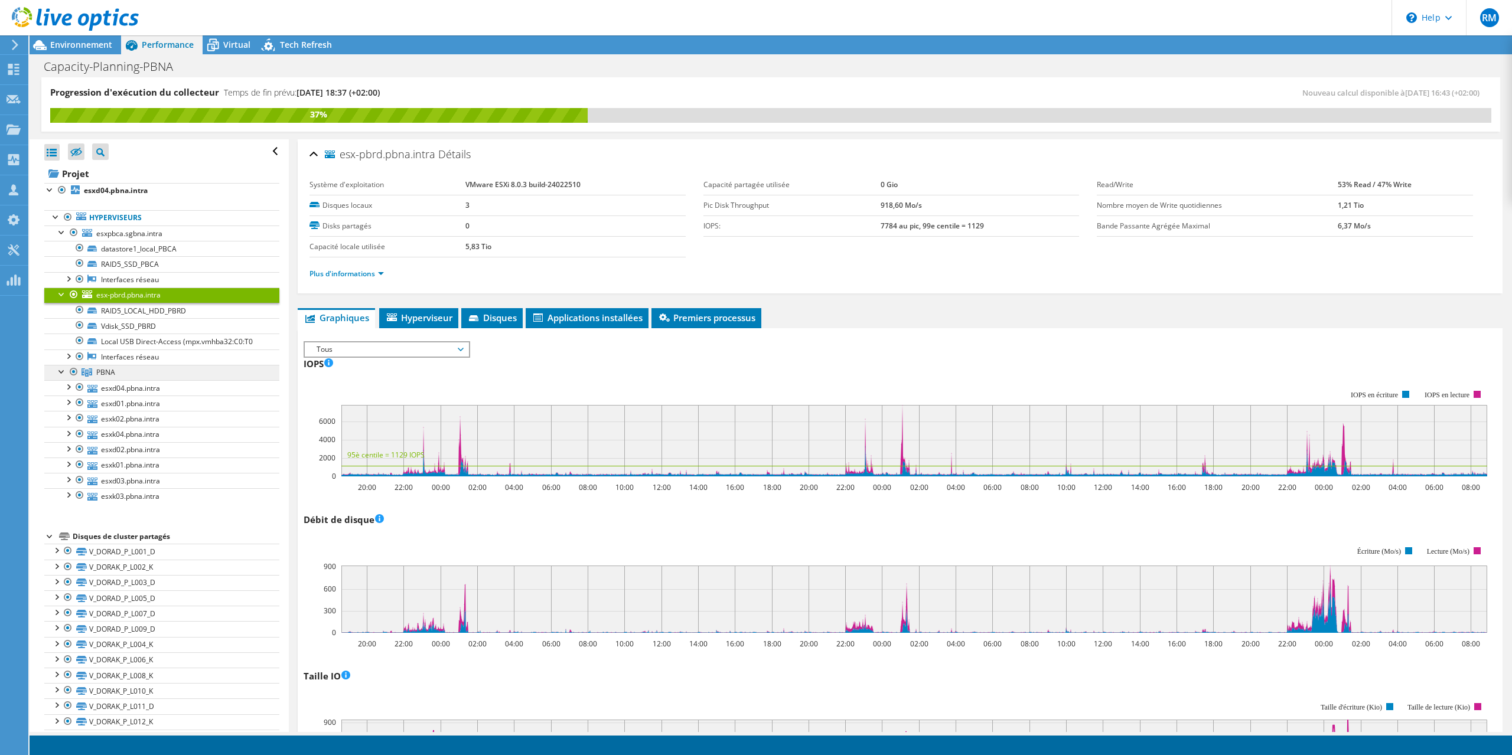
click at [120, 370] on link "PBNA" at bounding box center [161, 372] width 235 height 15
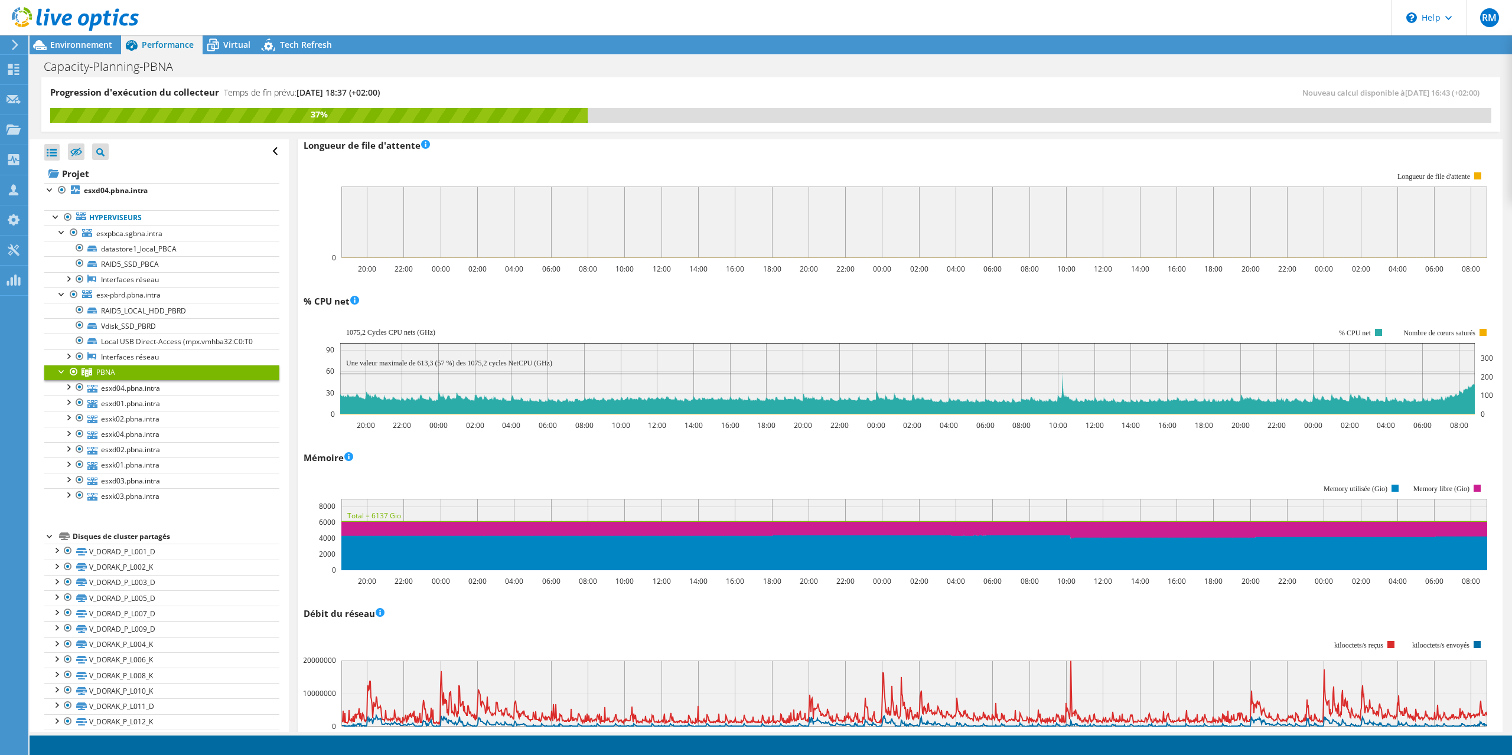
scroll to position [602, 0]
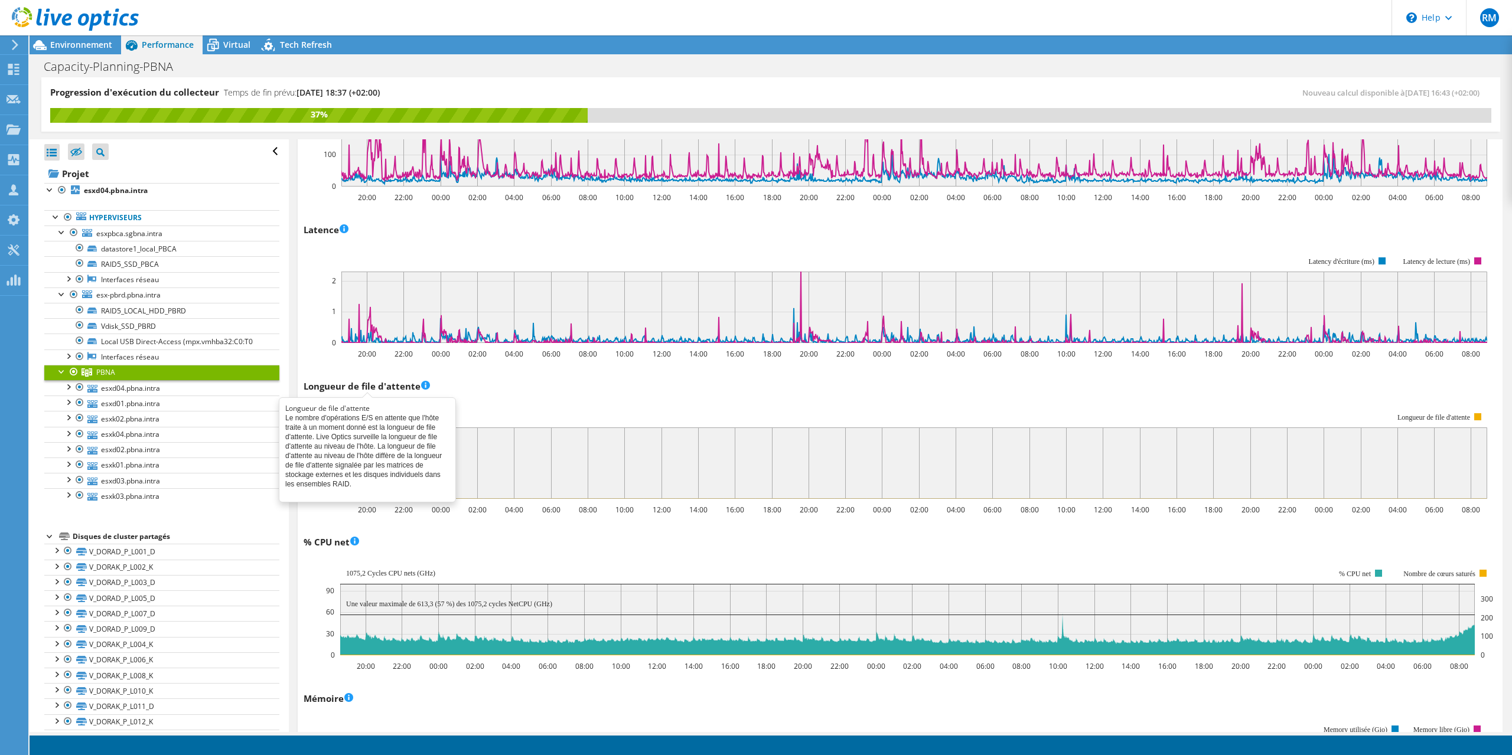
click at [341, 381] on h3 "Longueur de file d'attente" at bounding box center [367, 386] width 126 height 13
click at [317, 226] on h3 "Latence" at bounding box center [326, 229] width 45 height 13
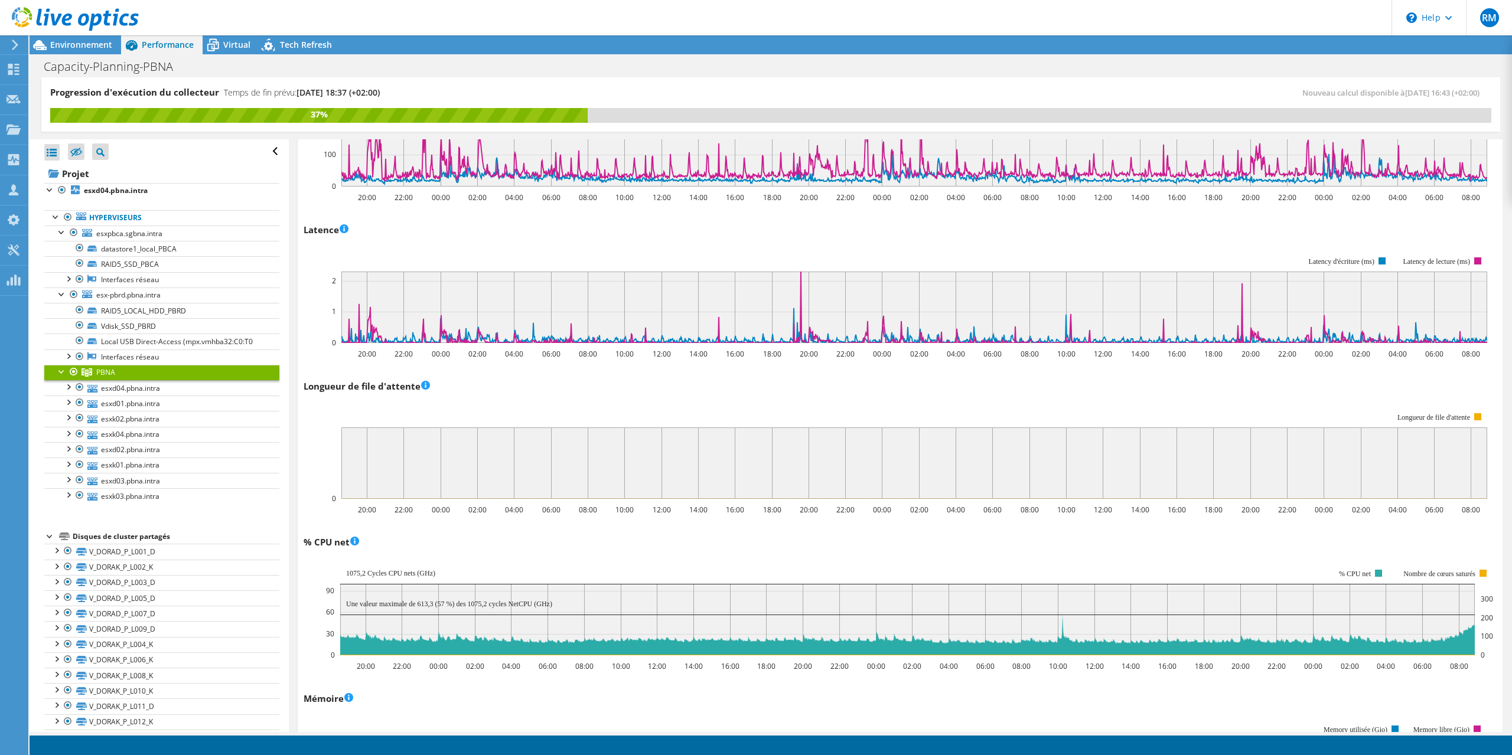
click at [317, 226] on h3 "Latence" at bounding box center [326, 229] width 45 height 13
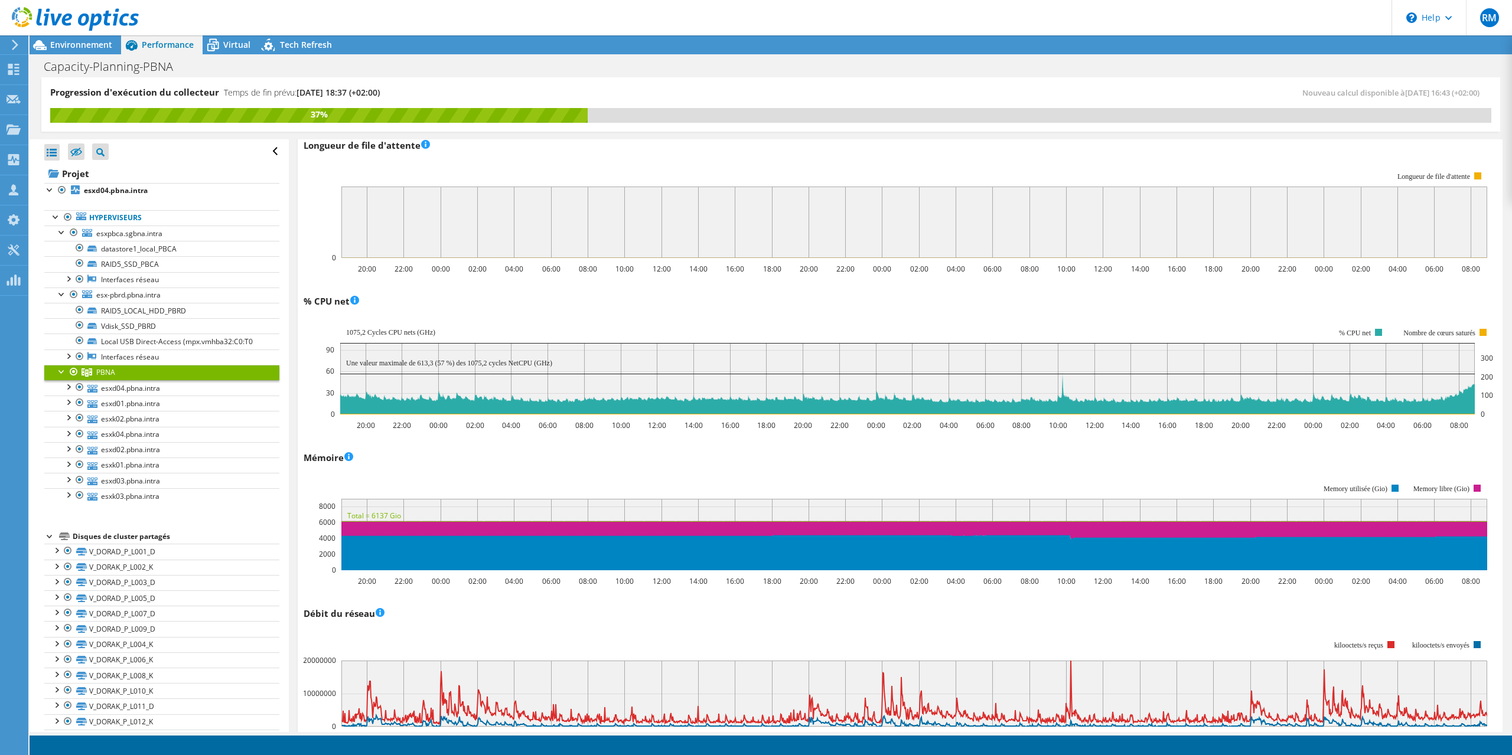
click at [334, 298] on h3 "% CPU net" at bounding box center [332, 301] width 56 height 13
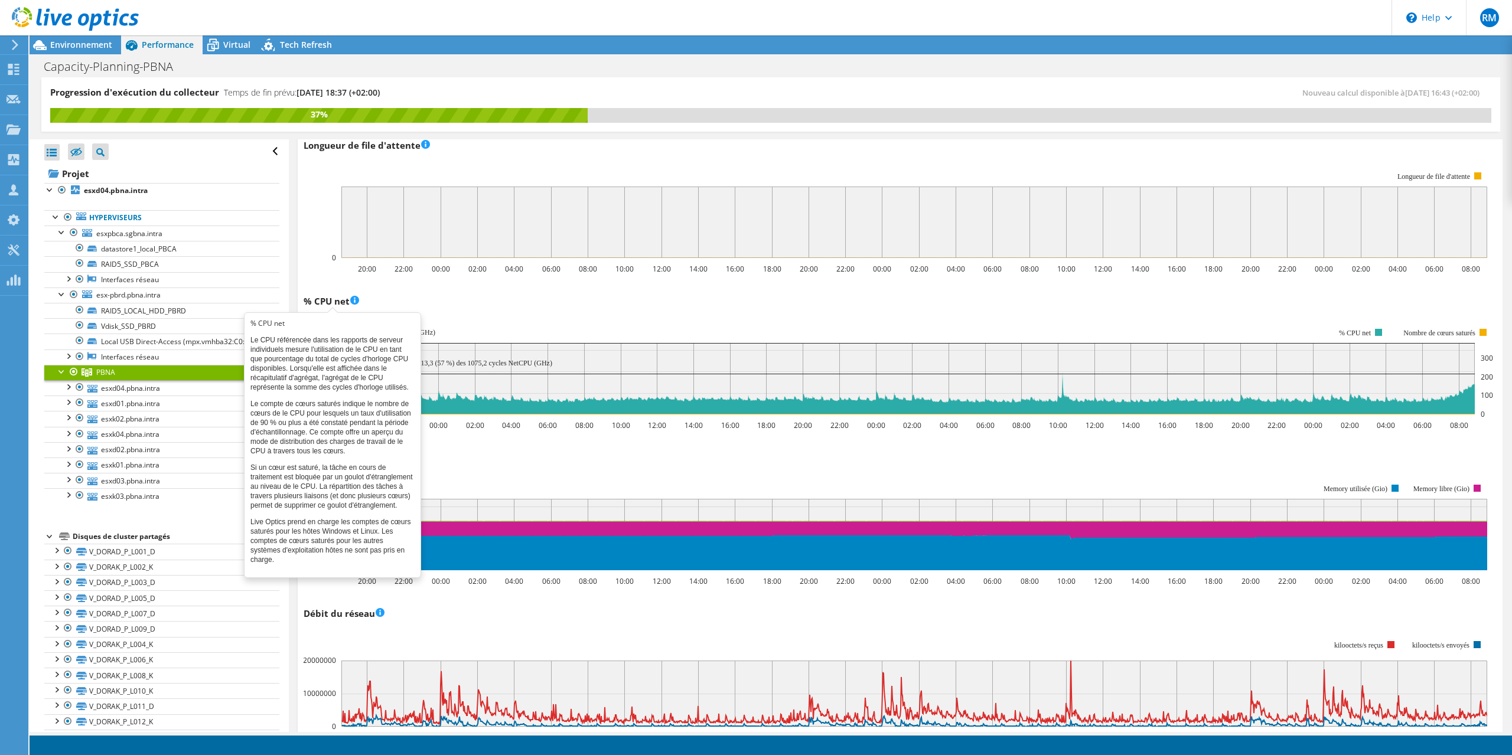
click at [334, 298] on h3 "% CPU net" at bounding box center [332, 301] width 56 height 13
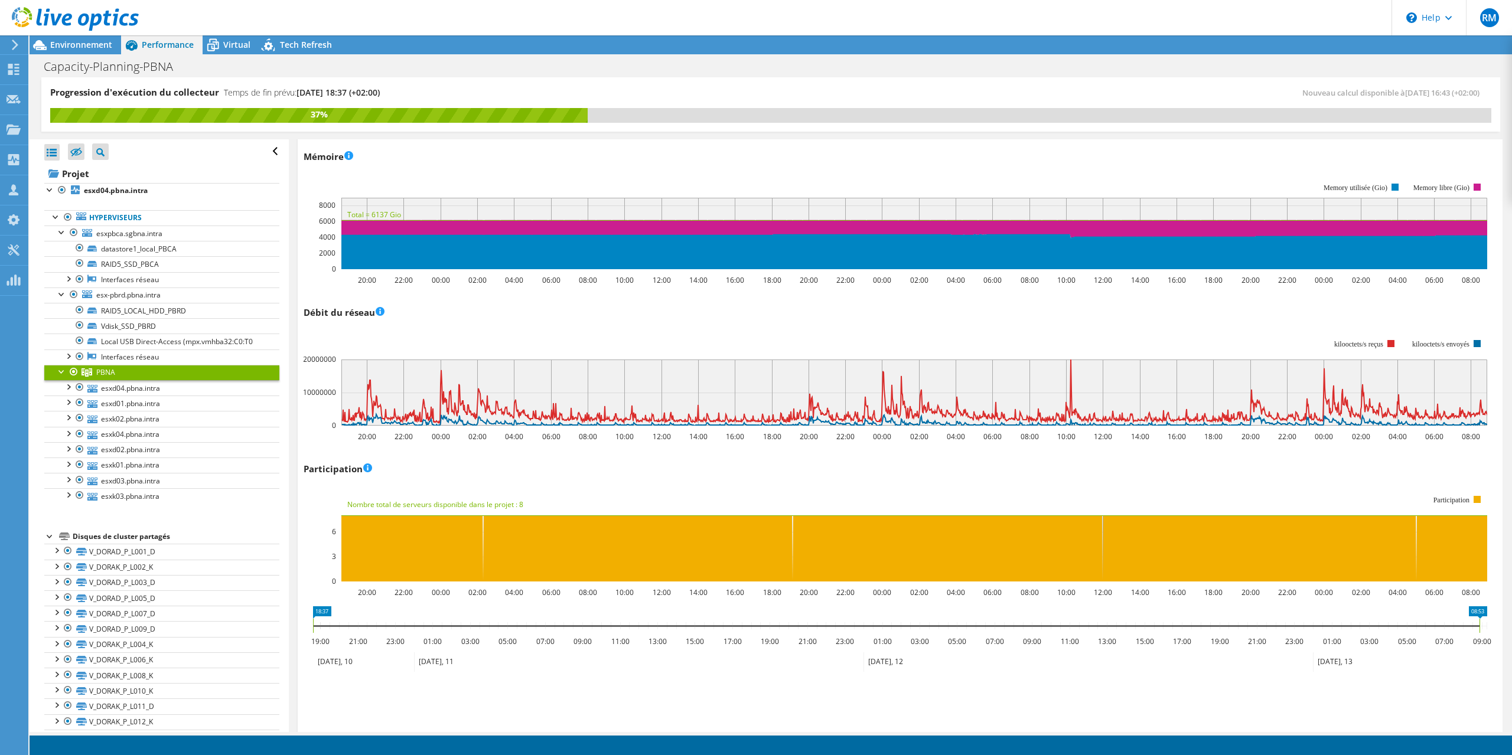
scroll to position [1024, 0]
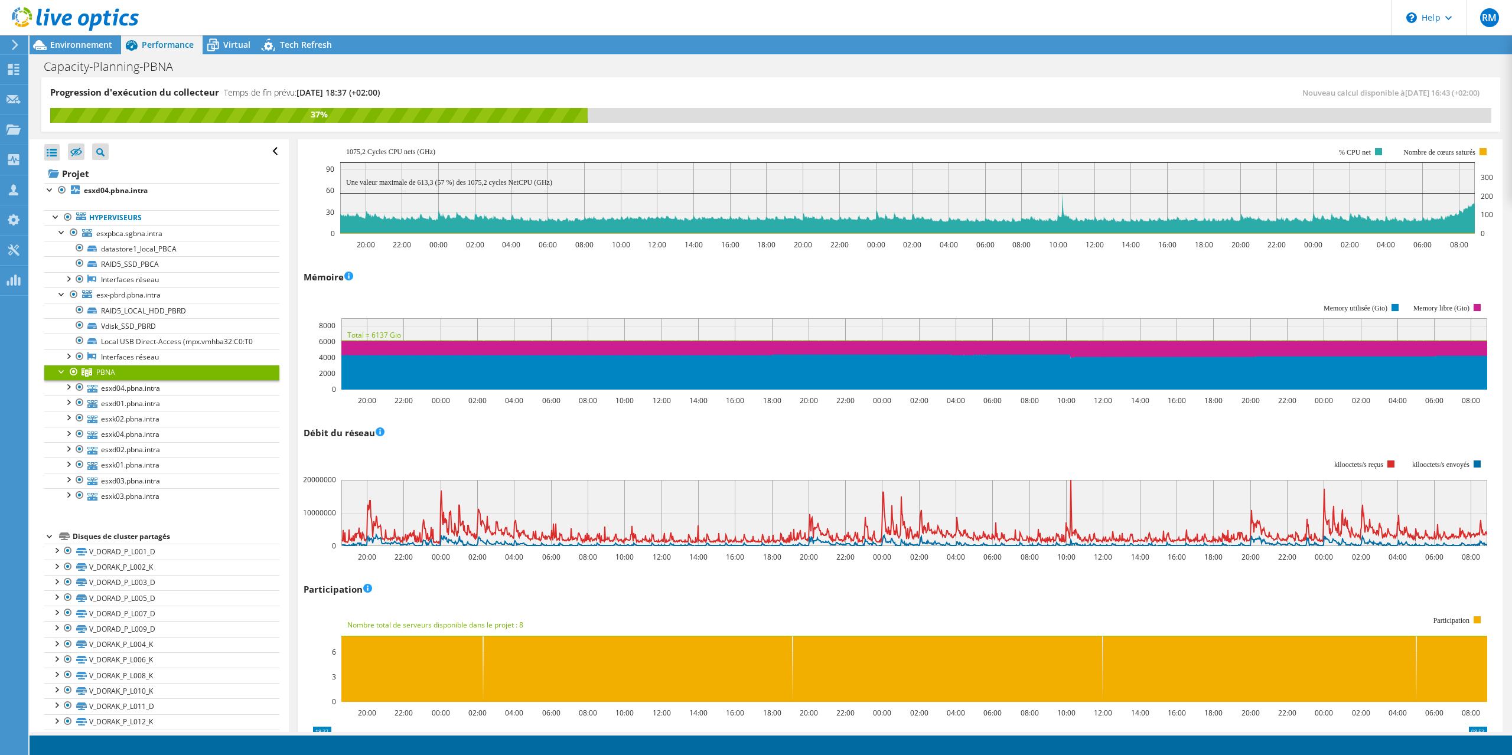
click at [315, 283] on h3 "Mémoire" at bounding box center [329, 276] width 50 height 13
click at [314, 283] on h3 "Mémoire" at bounding box center [329, 276] width 50 height 13
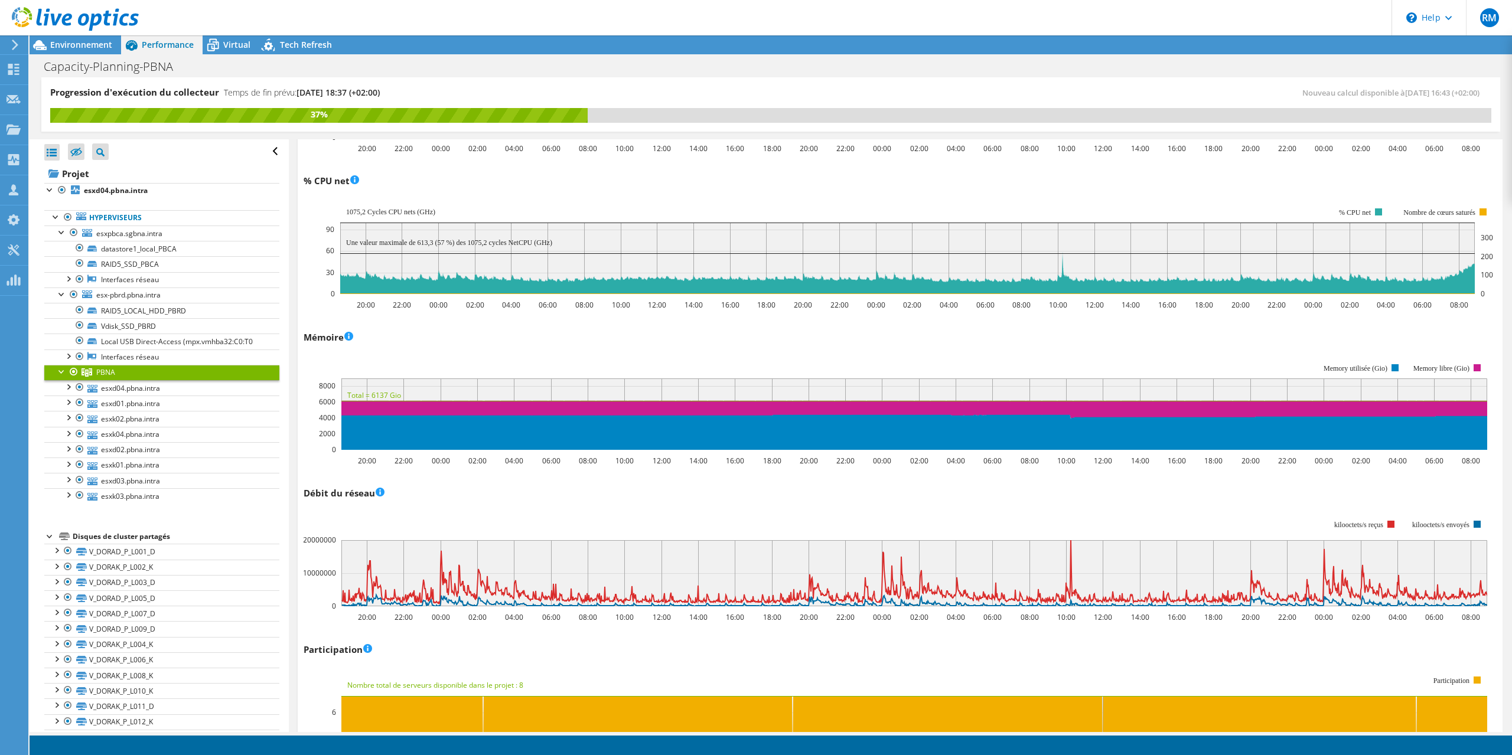
click at [569, 334] on div "Mémoire 20:00 22:00 00:00 02:00 04:00 06:00 08:00 10:00 12:00 14:00 16:00 18:00…" at bounding box center [900, 397] width 1193 height 139
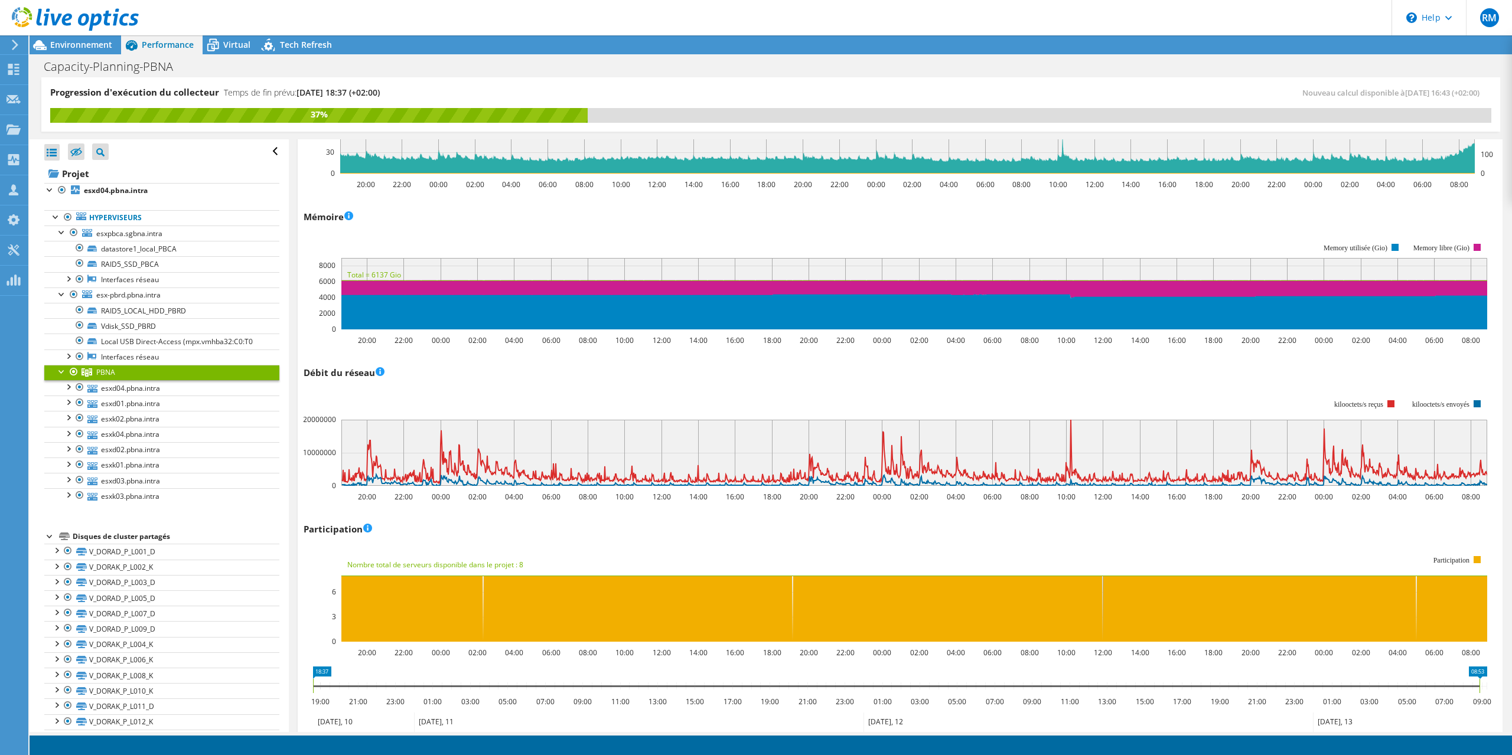
scroll to position [1251, 0]
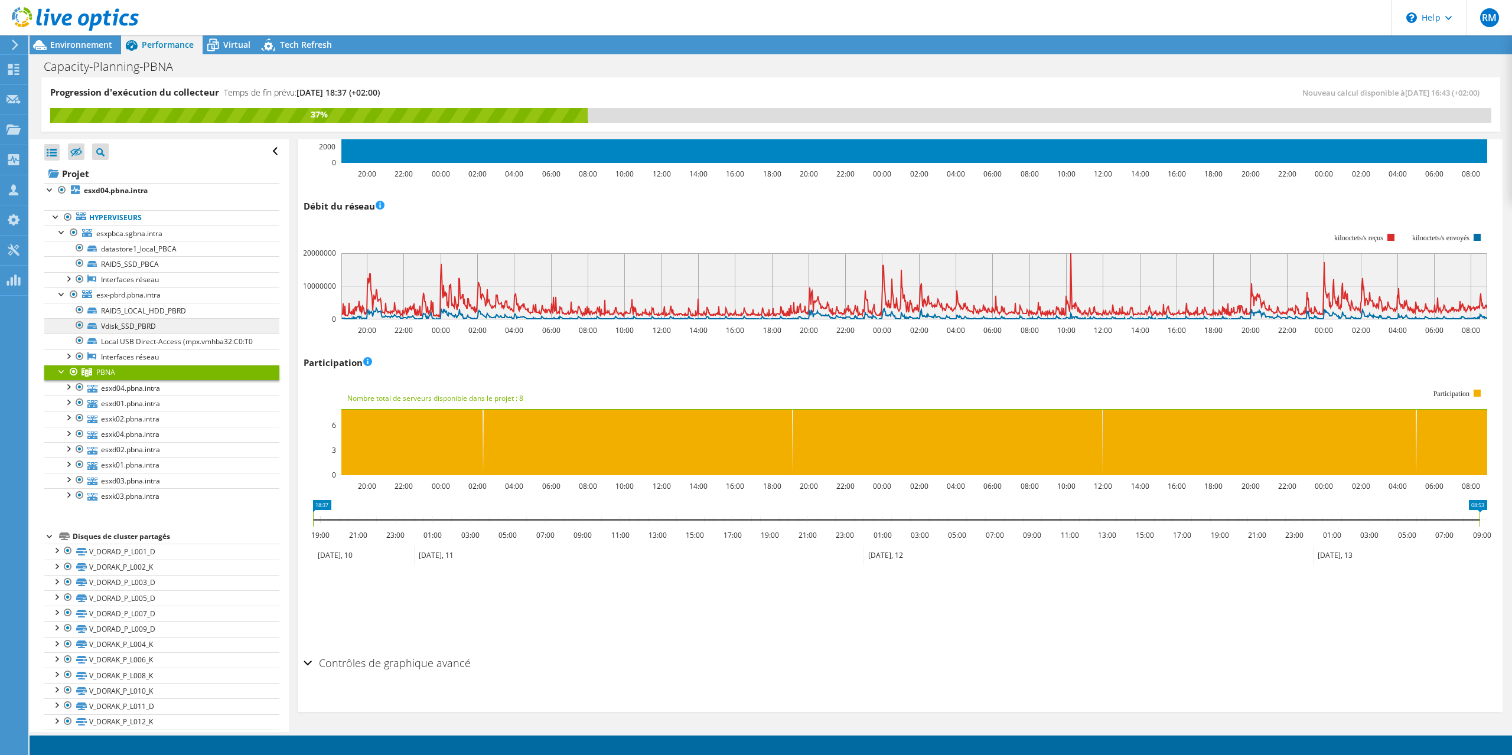
click at [63, 369] on div at bounding box center [62, 371] width 12 height 12
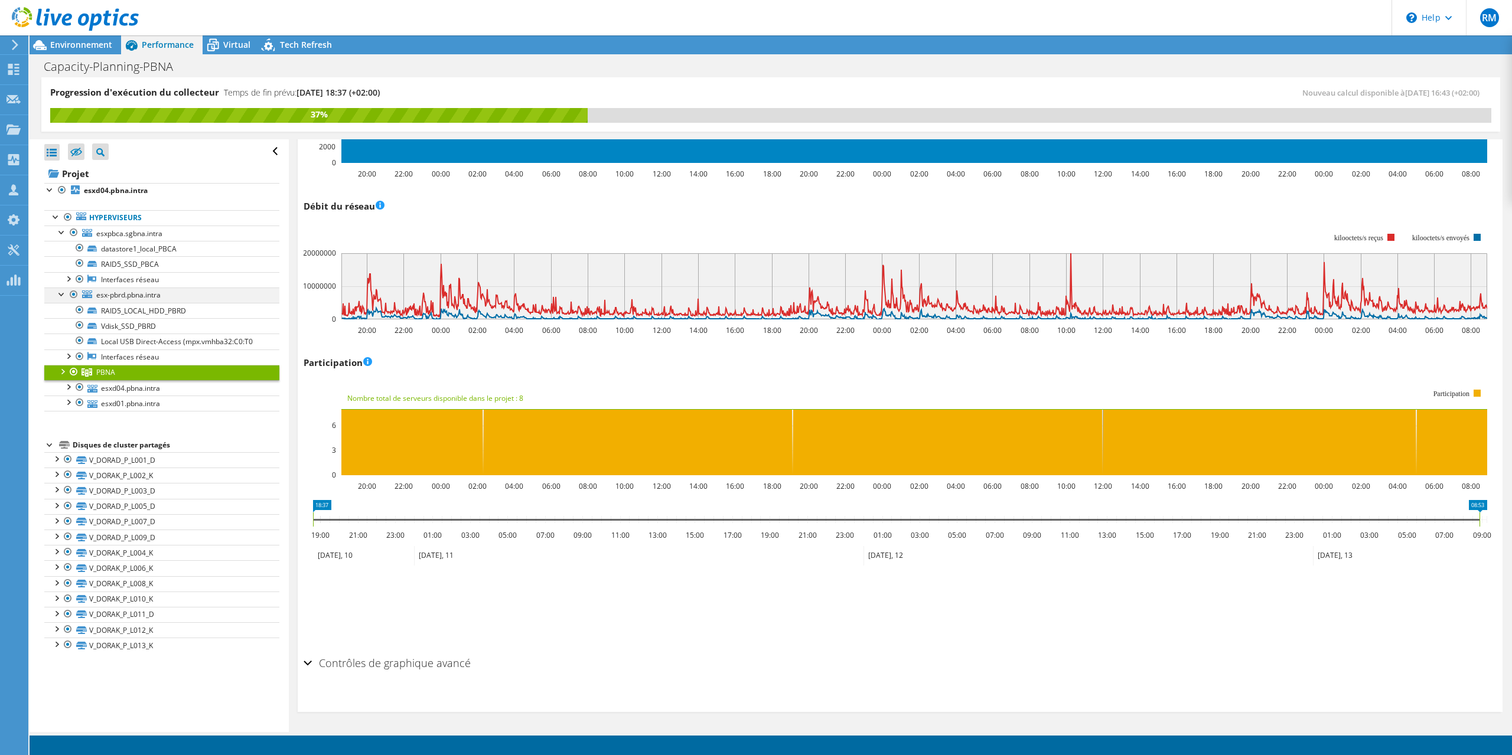
click at [58, 292] on div at bounding box center [62, 294] width 12 height 12
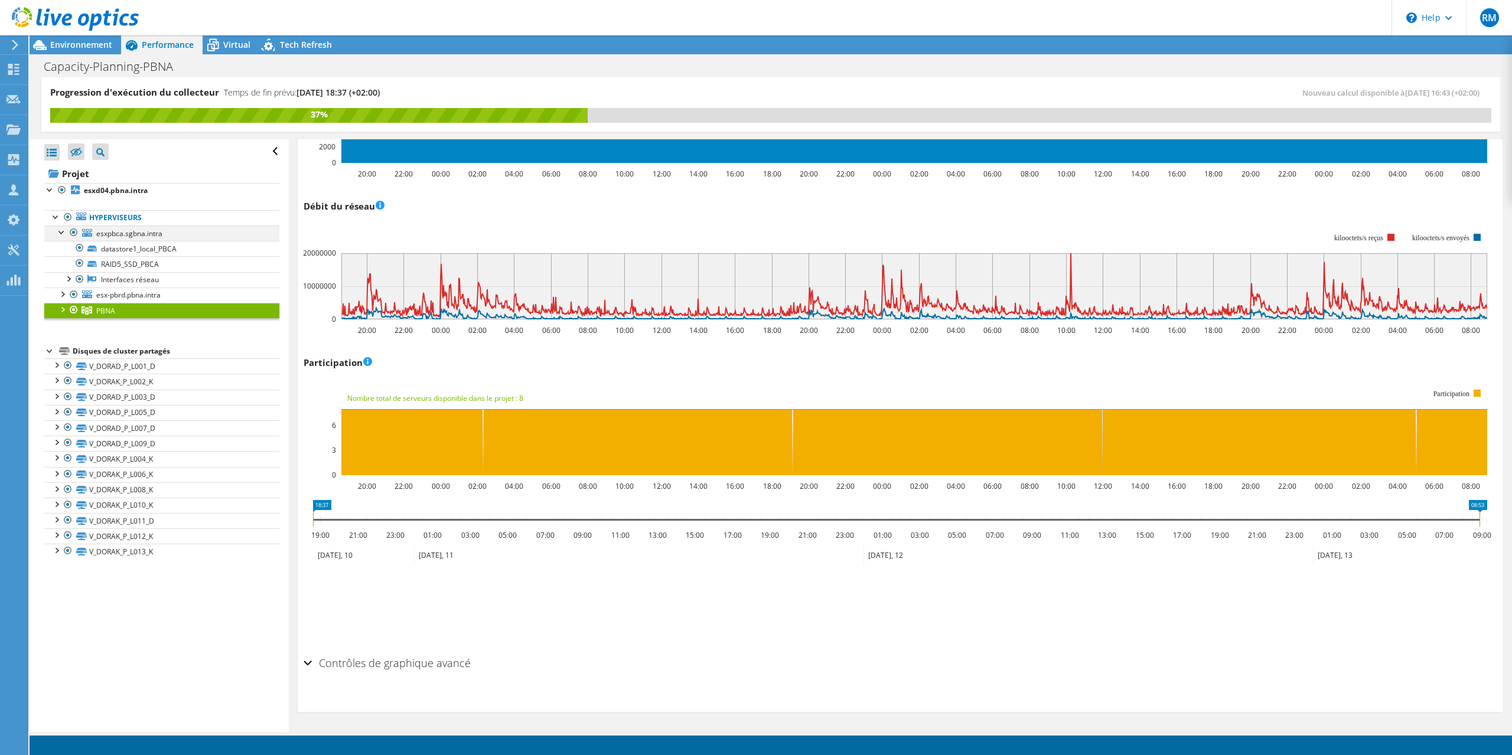
click at [61, 229] on div at bounding box center [62, 232] width 12 height 12
